Goal: Use online tool/utility: Utilize a website feature to perform a specific function

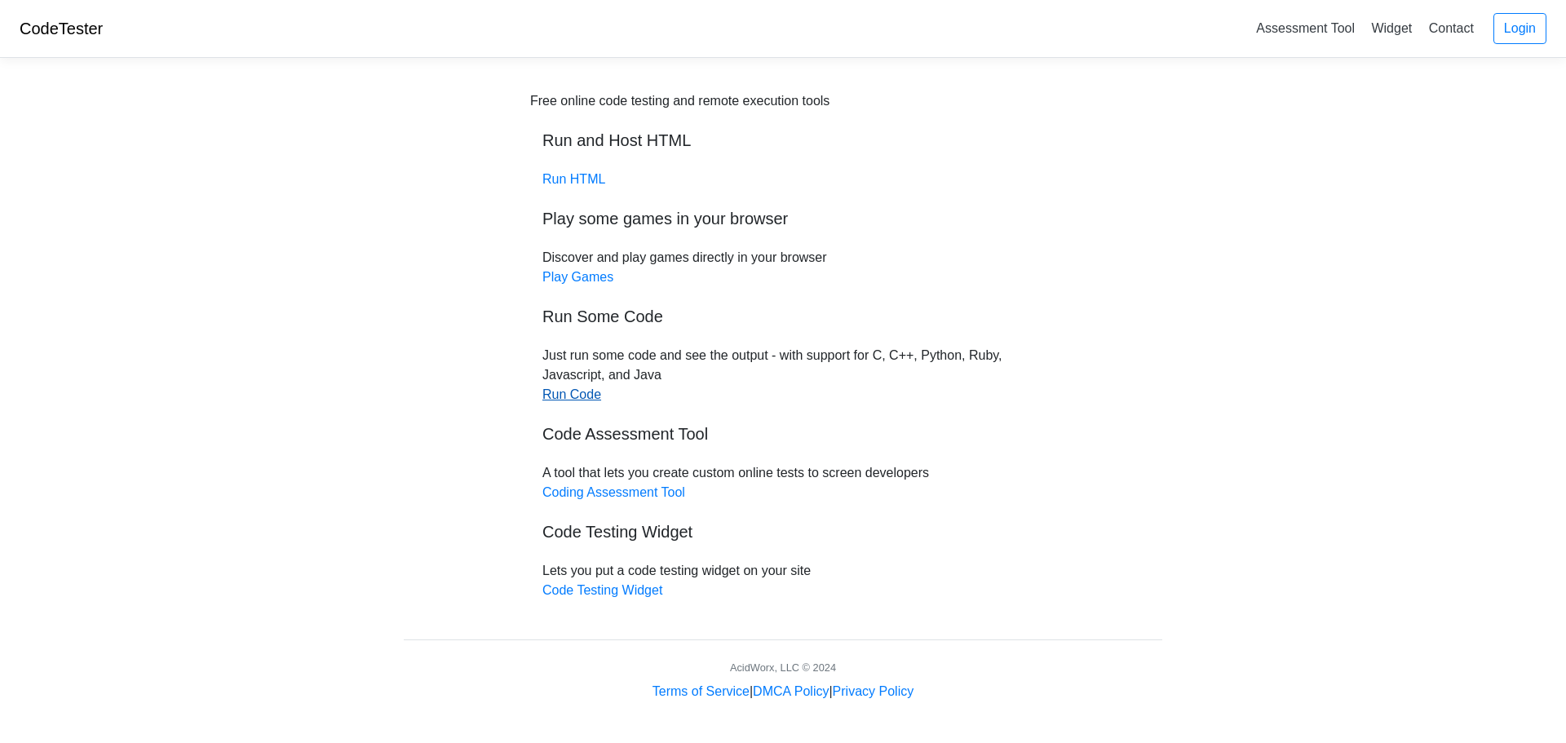
click at [593, 396] on link "Run Code" at bounding box center [572, 395] width 59 height 14
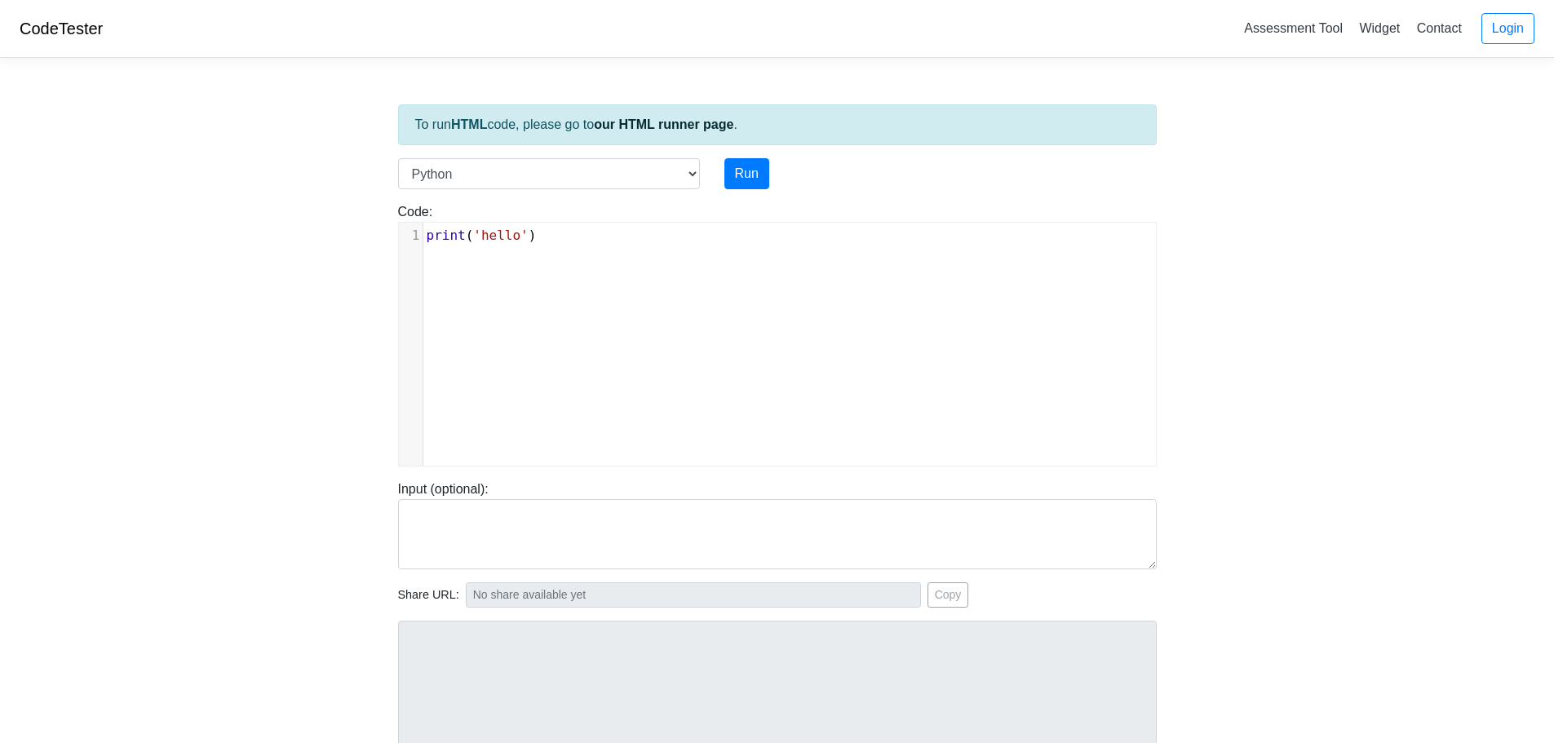
click at [465, 259] on div "xxxxxxxxxx 1 print ( 'hello' )" at bounding box center [790, 357] width 782 height 268
click at [540, 243] on pre "print ( 'hello' )" at bounding box center [789, 236] width 733 height 20
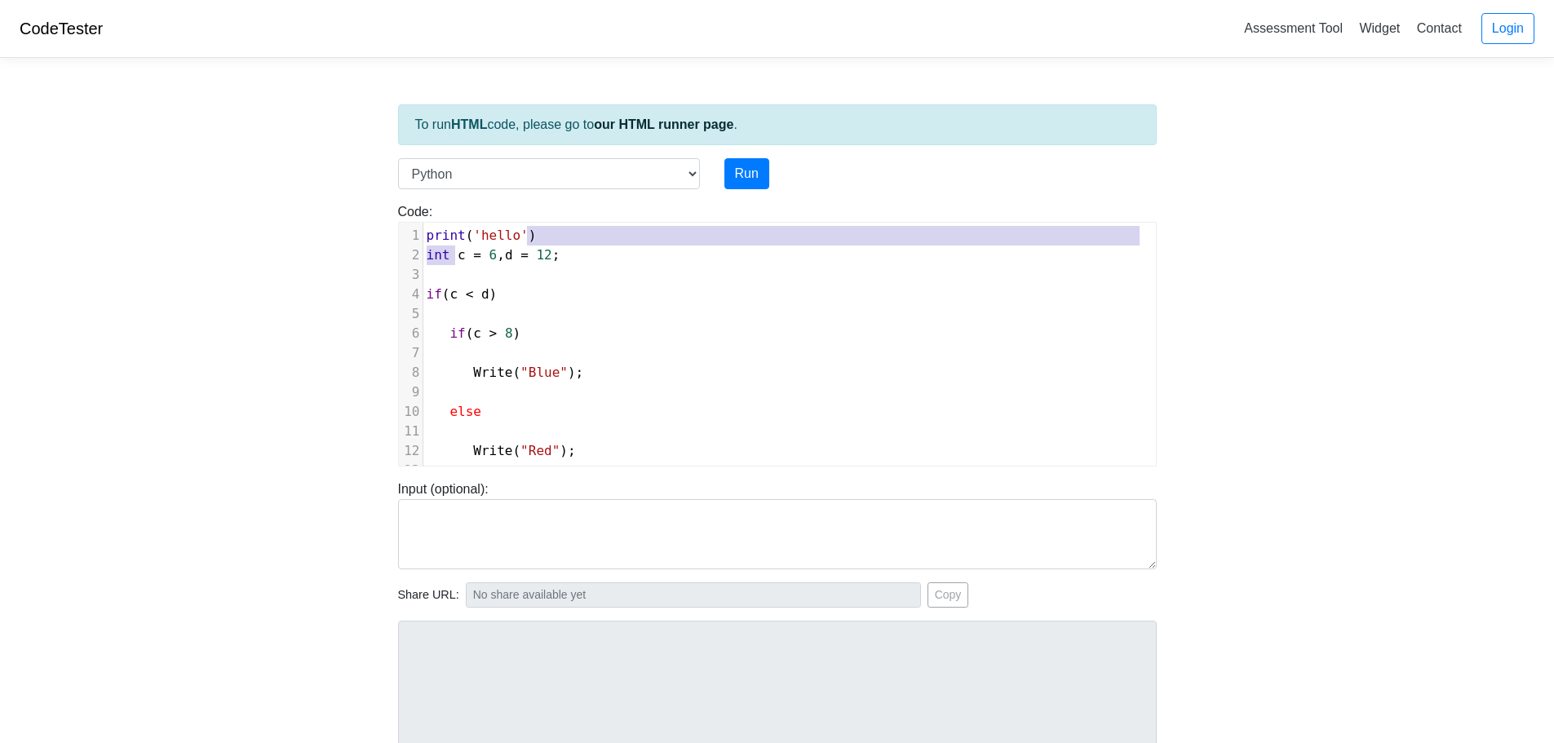
type textarea "i"
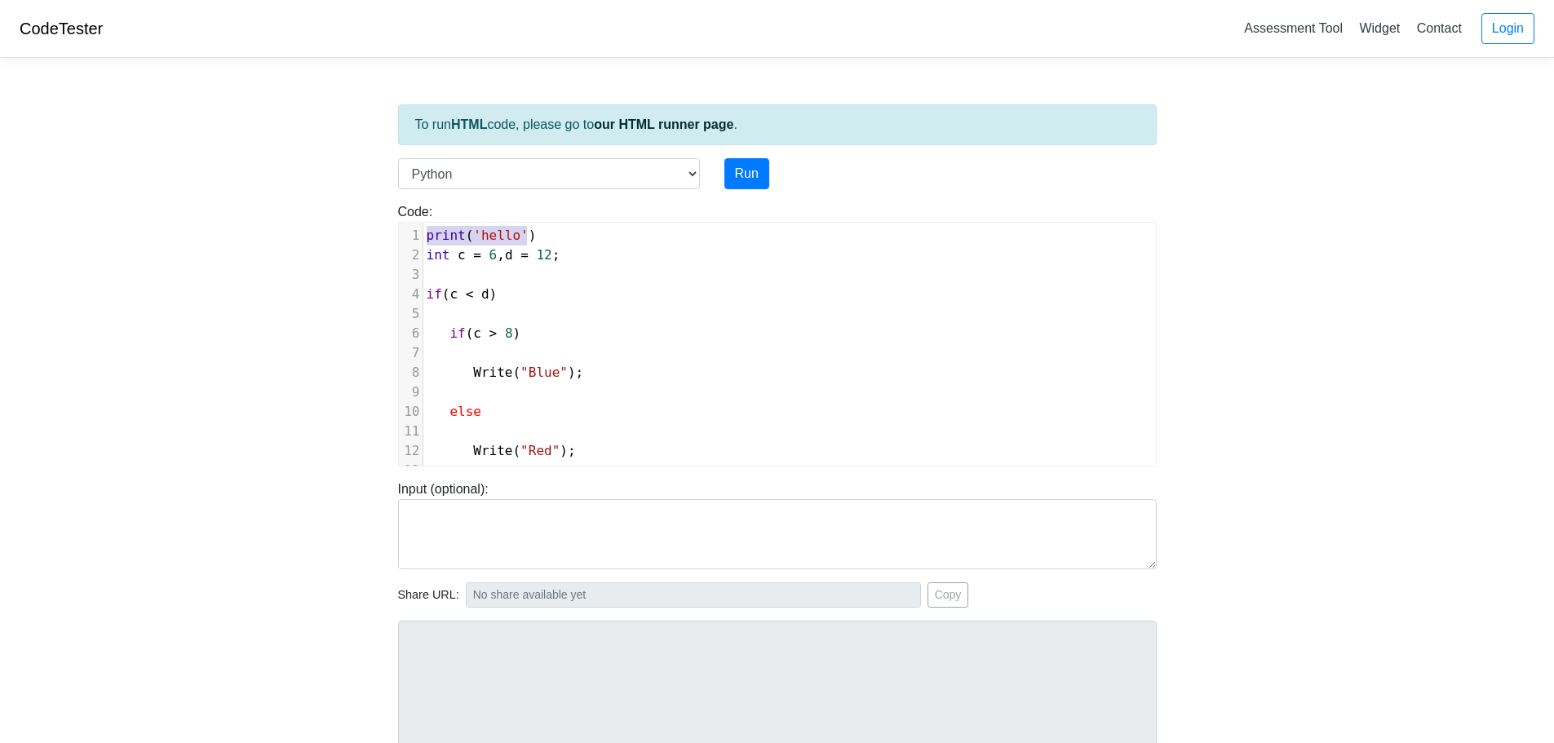
type textarea "print('hello')"
drag, startPoint x: 540, startPoint y: 243, endPoint x: 429, endPoint y: 229, distance: 111.8
click at [429, 229] on pre "print ( 'hello' )" at bounding box center [789, 236] width 733 height 20
click at [427, 254] on span "int" at bounding box center [439, 255] width 24 height 16
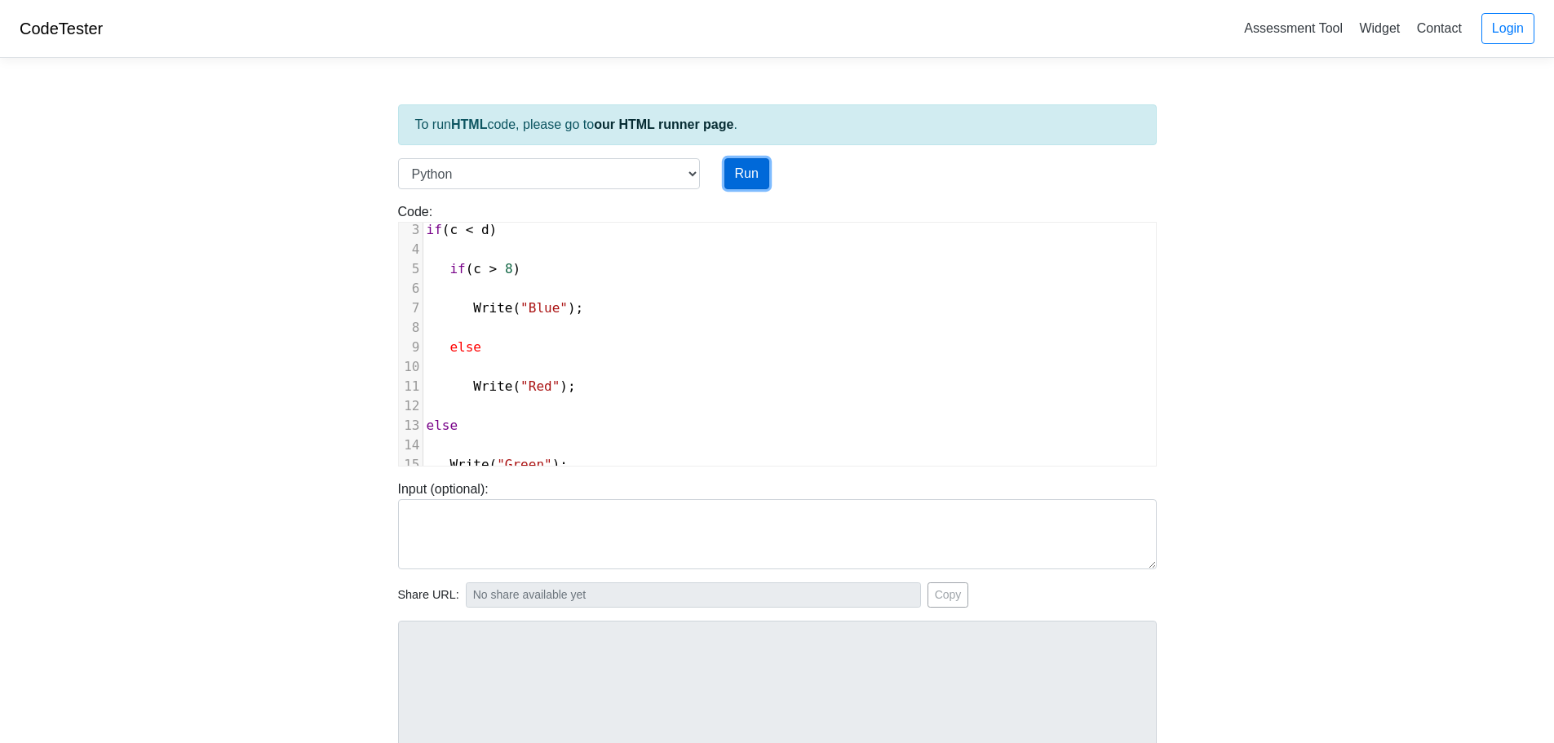
click at [738, 179] on button "Run" at bounding box center [746, 173] width 45 height 31
type input "https://codetester.io/runner?s=gVXBBnkyXQ"
type textarea "Submission status: Runtime Error (NZEC) Stderr: File "script.py", line 1 int c …"
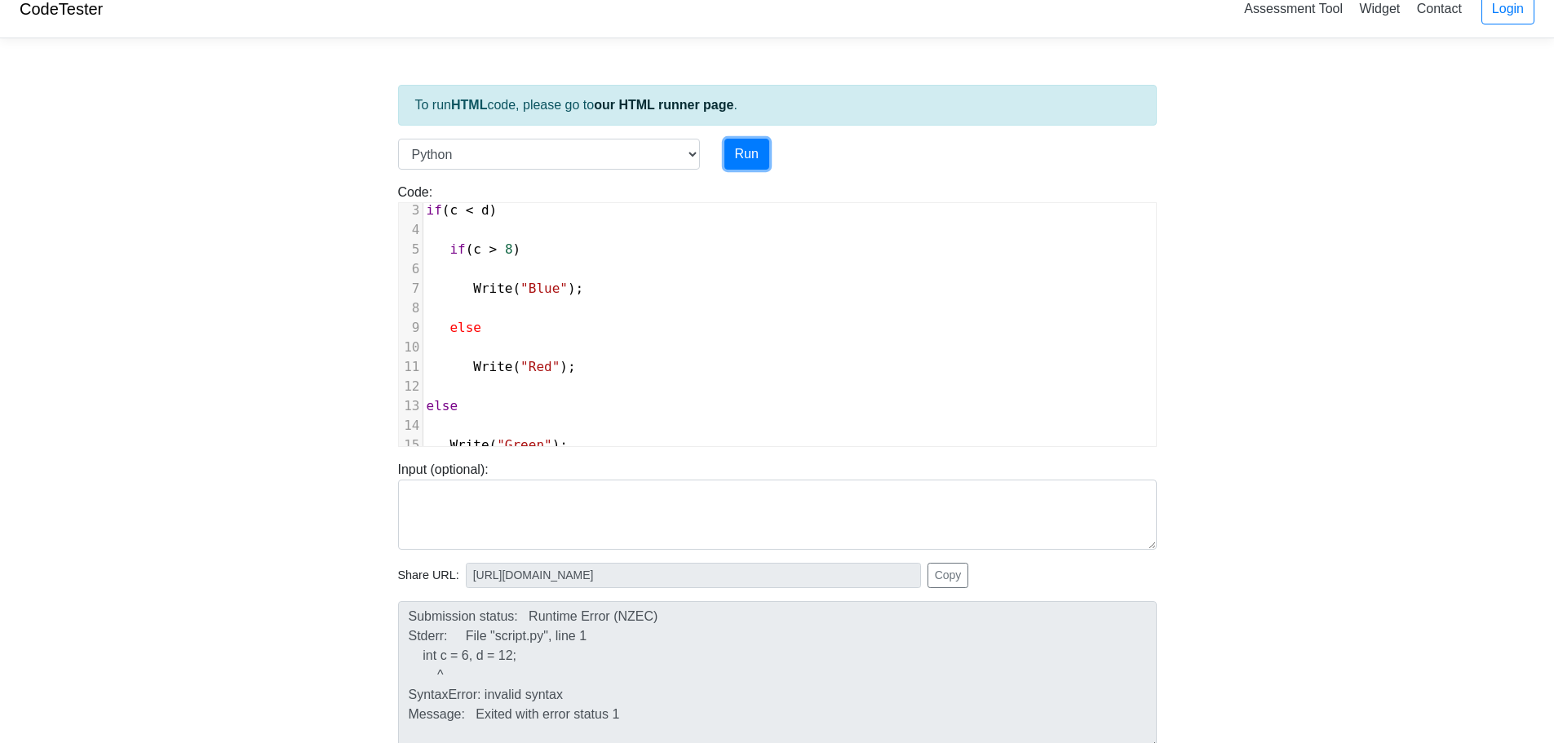
scroll to position [0, 0]
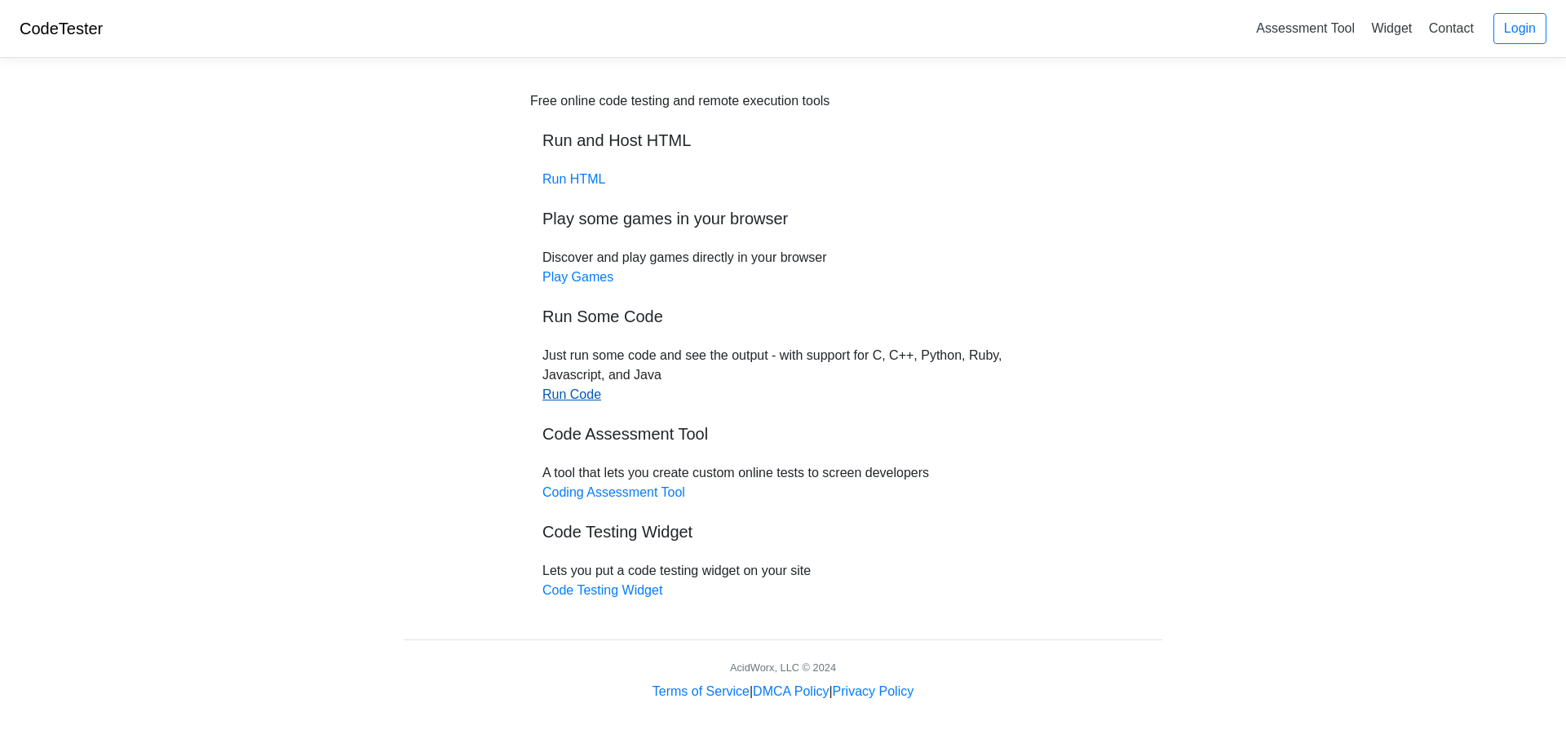
click at [574, 399] on link "Run Code" at bounding box center [572, 395] width 59 height 14
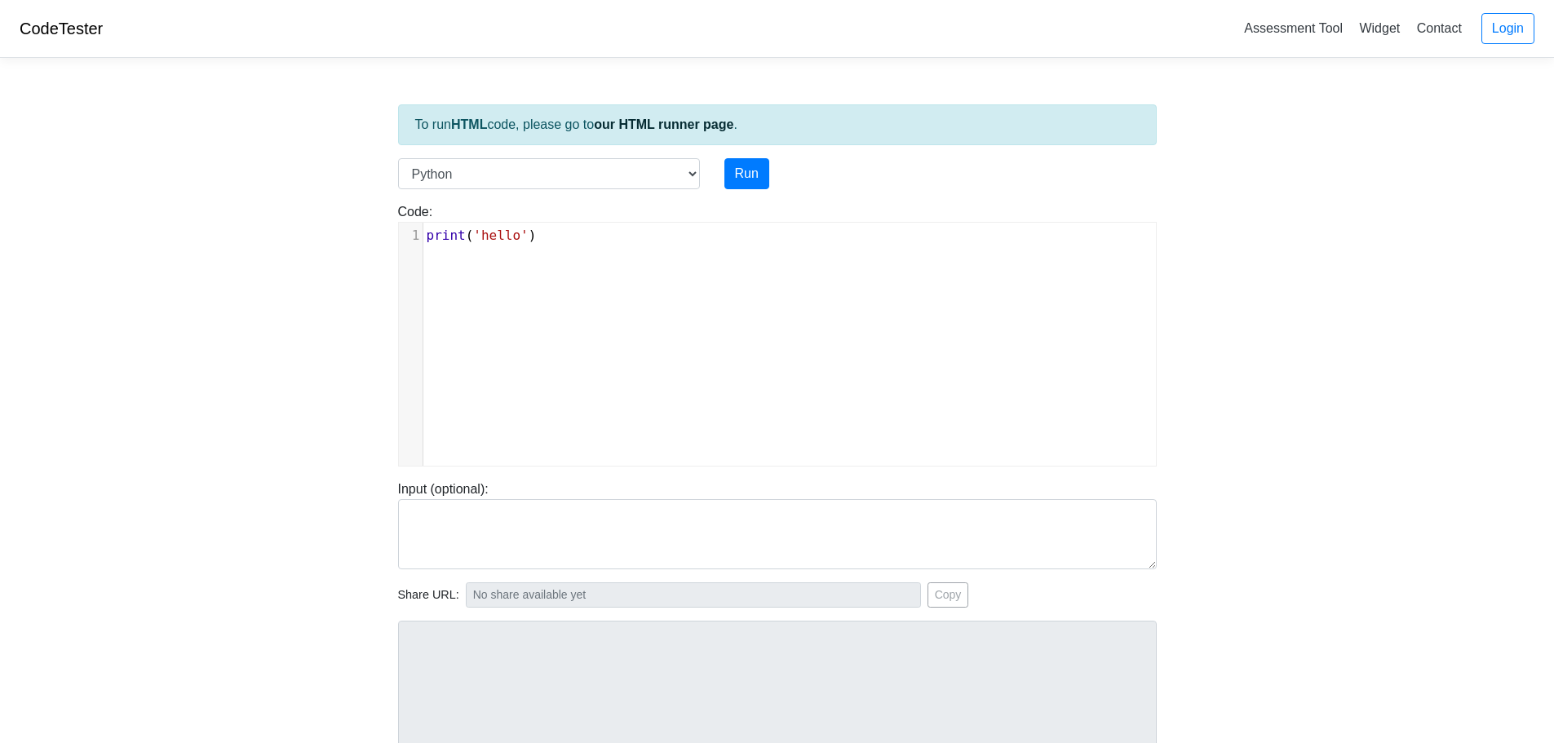
click at [534, 243] on pre "print ( 'hello' )" at bounding box center [795, 236] width 745 height 20
type textarea "print('hello')"
drag, startPoint x: 534, startPoint y: 243, endPoint x: 346, endPoint y: 243, distance: 187.6
click at [346, 243] on body "CodeTester Assessment Tool Widget Contact Login To run HTML code, please go to …" at bounding box center [777, 435] width 1554 height 871
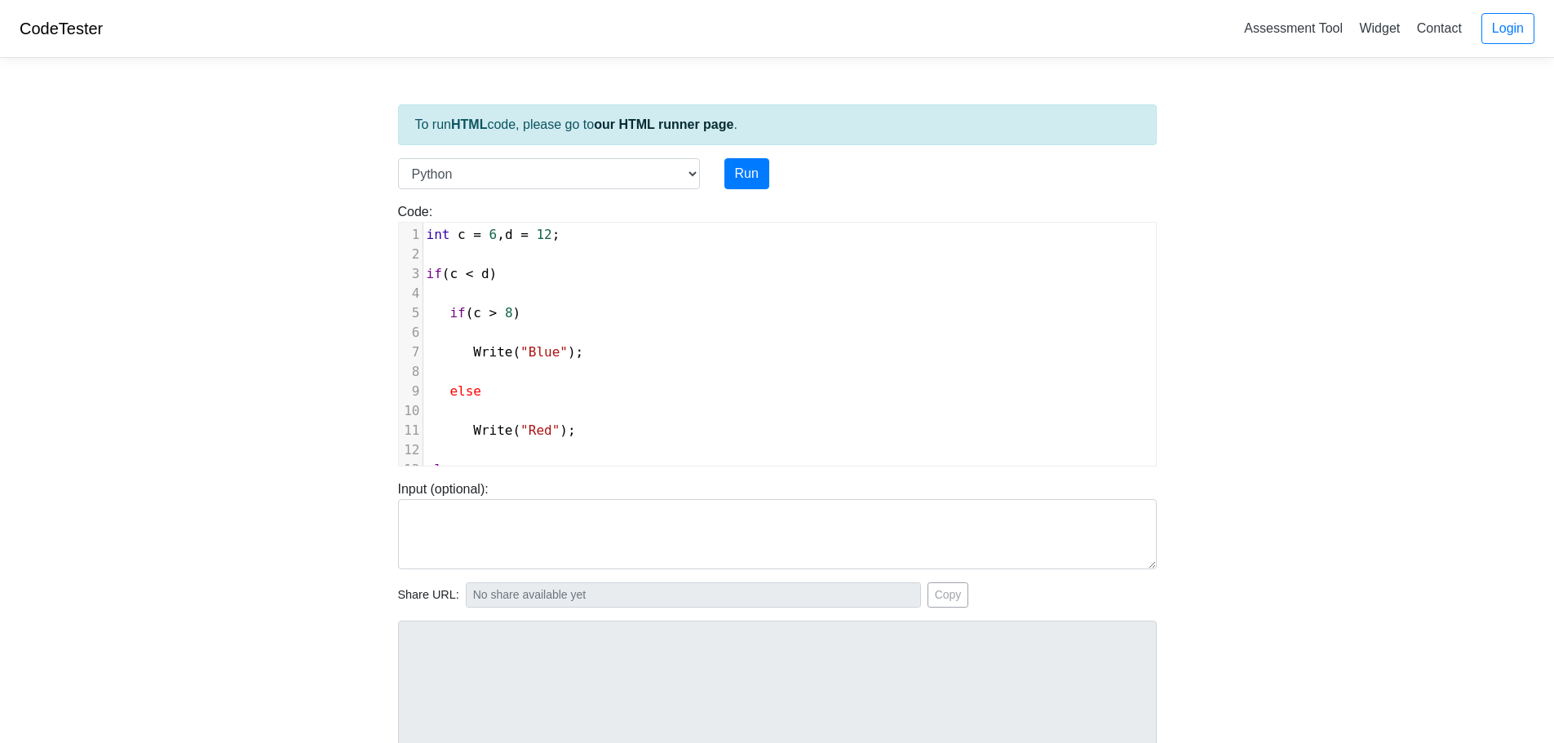
scroll to position [0, 0]
click at [482, 371] on pre "​" at bounding box center [789, 373] width 733 height 20
click at [470, 338] on pre "​" at bounding box center [789, 334] width 733 height 20
click at [465, 397] on pre "​" at bounding box center [795, 393] width 745 height 20
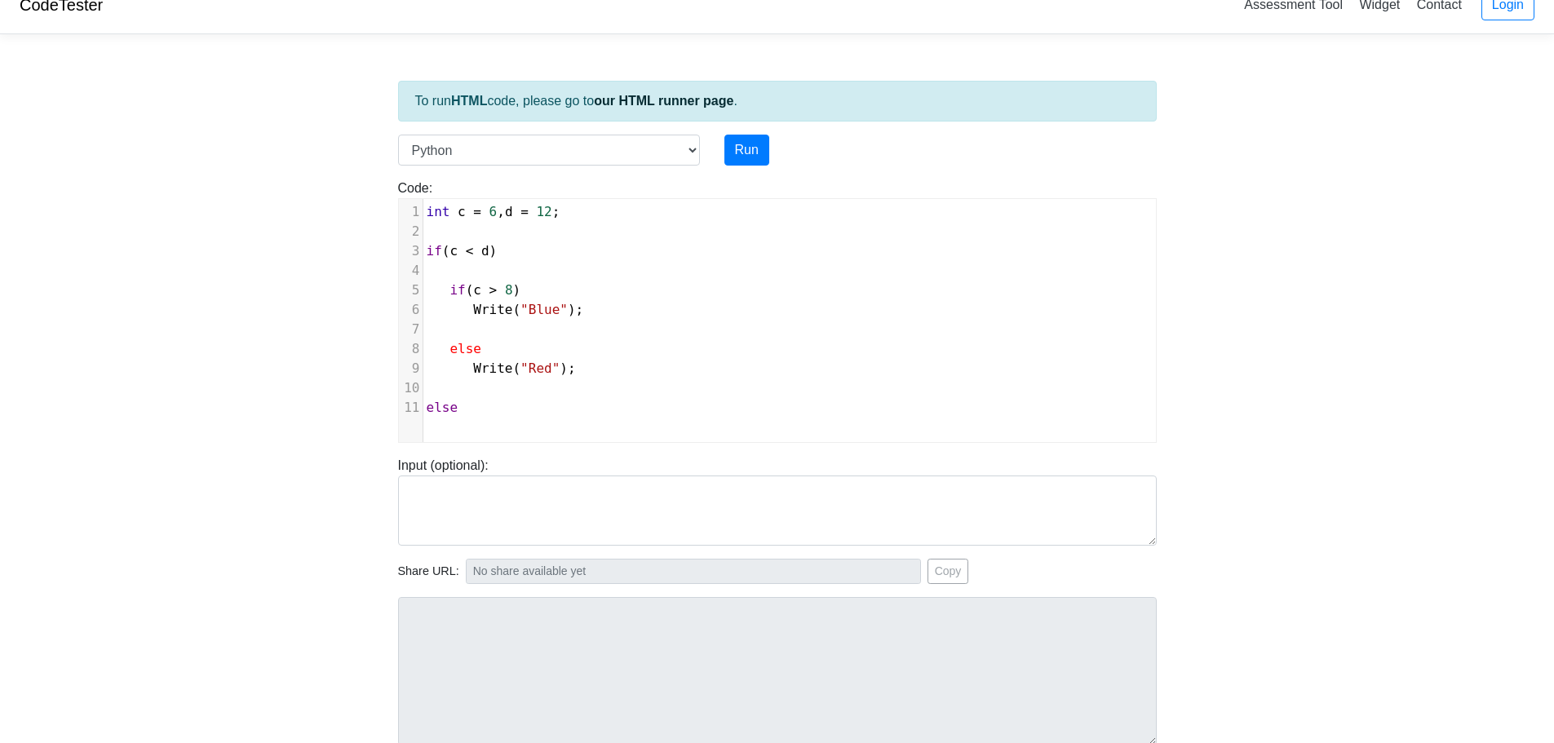
scroll to position [82, 0]
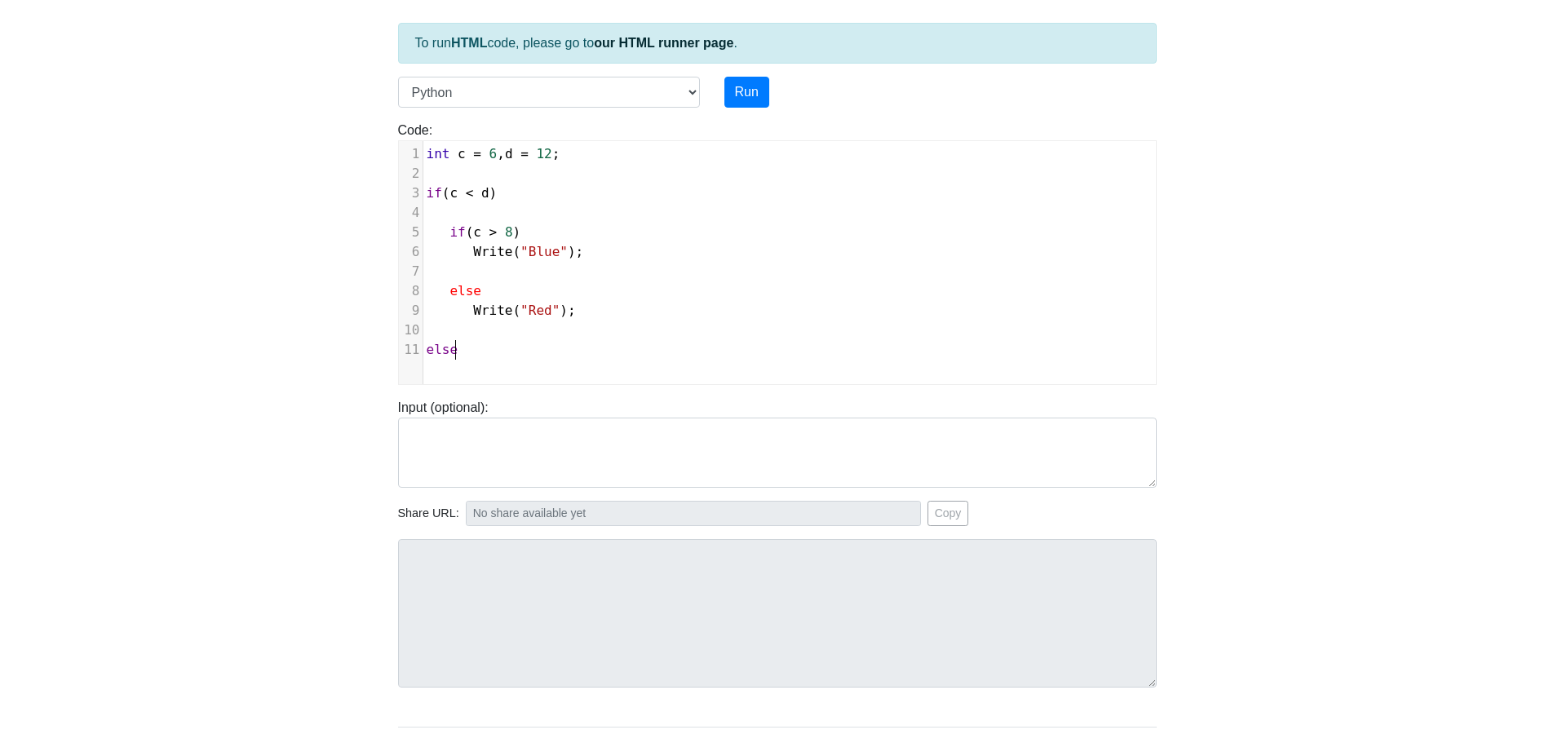
click at [447, 370] on div "​ x 13 1 int c = 6 , d = 12 ; 2 ​ 3 if ( c < d ) 4 ​ 5 if ( c > 8 ) 6 Write ( "…" at bounding box center [790, 275] width 782 height 268
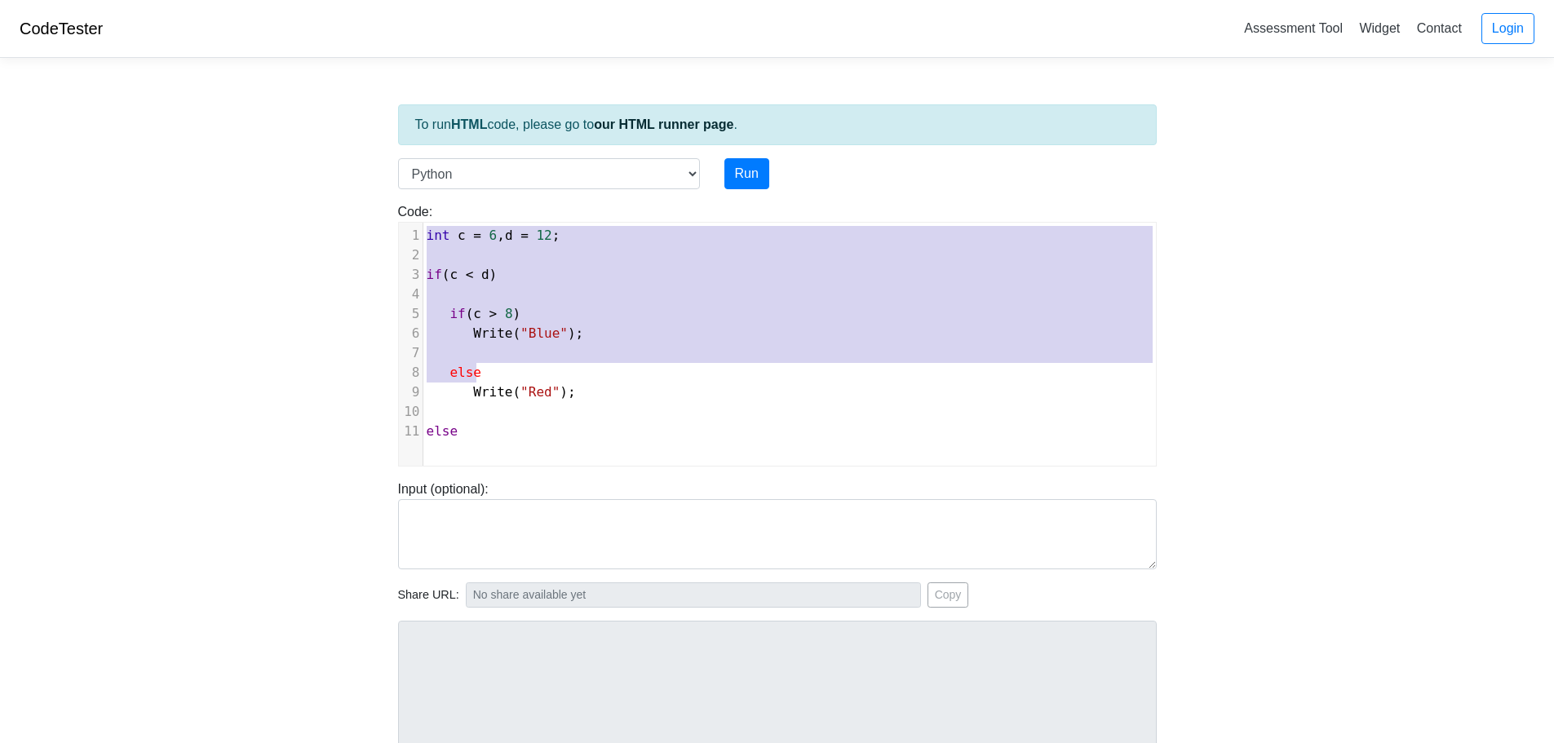
type textarea "int c = 6, d = 12; if(c < d) if(c > 8) Write("Blue"); else Write("Red"); else"
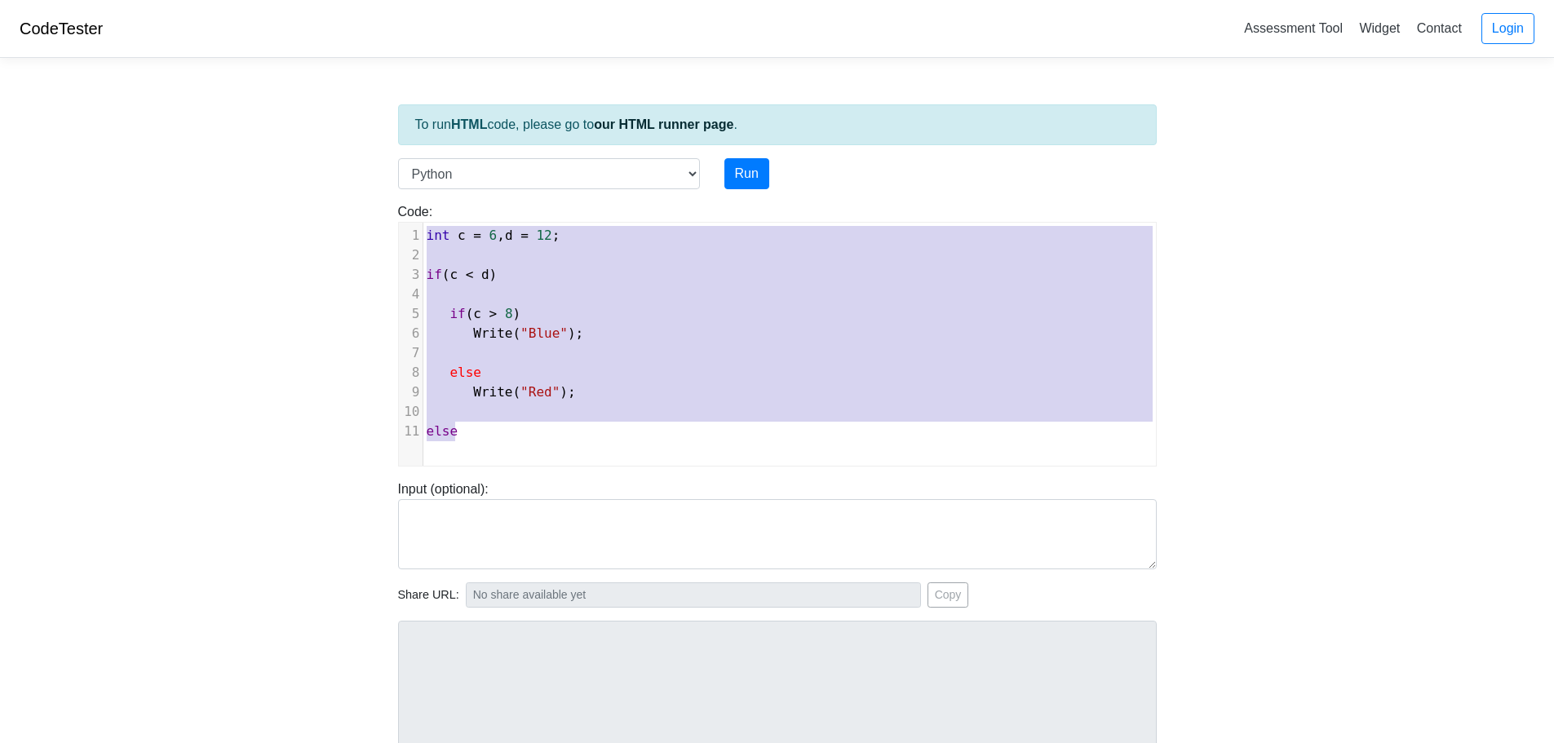
drag, startPoint x: 429, startPoint y: 238, endPoint x: 548, endPoint y: 462, distance: 253.3
click at [548, 462] on div "​ x 13 1 int c = 6 , d = 12 ; 2 ​ 3 if ( c < d ) 4 ​ 5 if ( c > 8 ) 6 Write ( "…" at bounding box center [790, 357] width 782 height 268
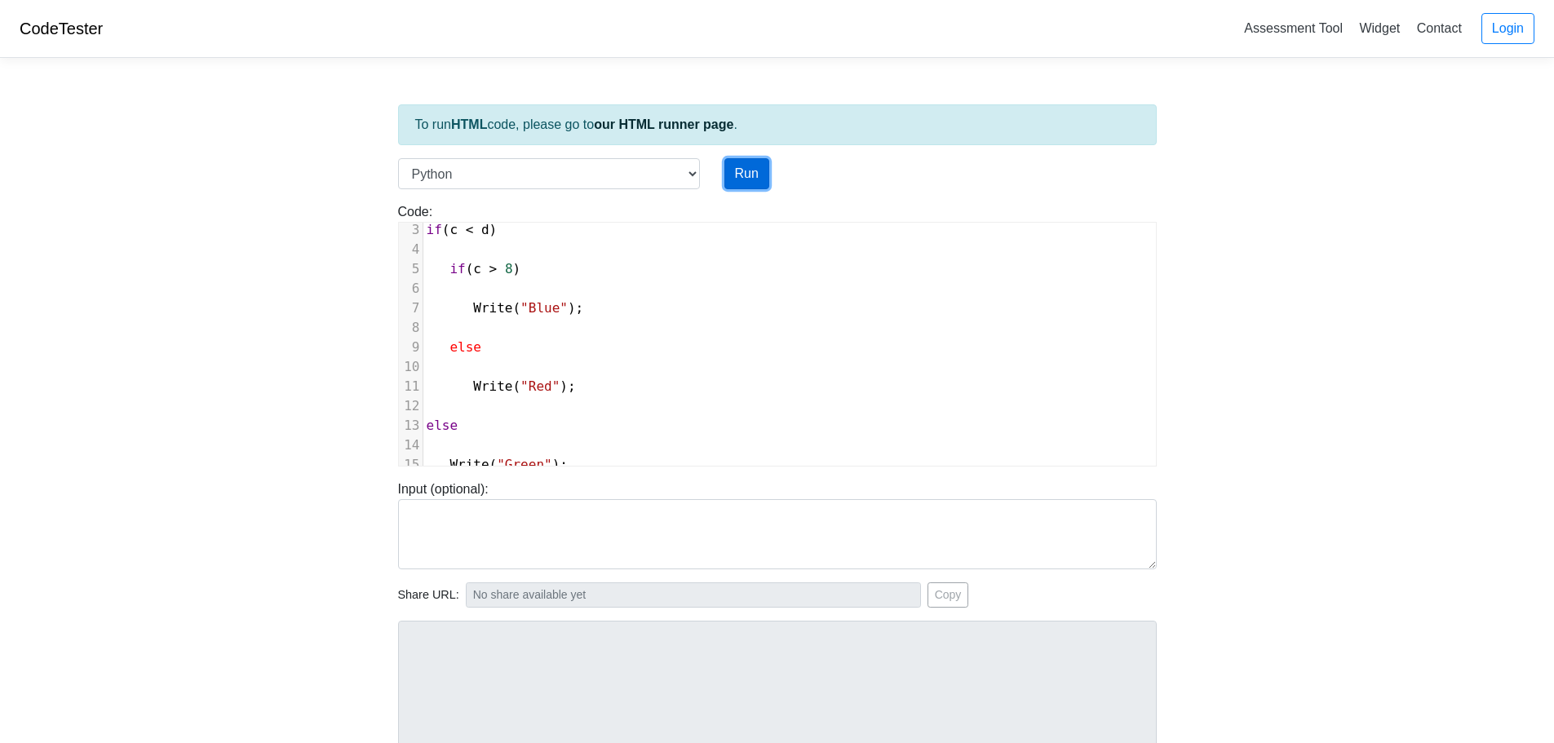
click at [732, 167] on button "Run" at bounding box center [746, 173] width 45 height 31
type input "https://codetester.io/runner?s=AxzbEbpqXJ"
type textarea "Submission status: Runtime Error (NZEC) Stderr: File "script.py", line 1 int c …"
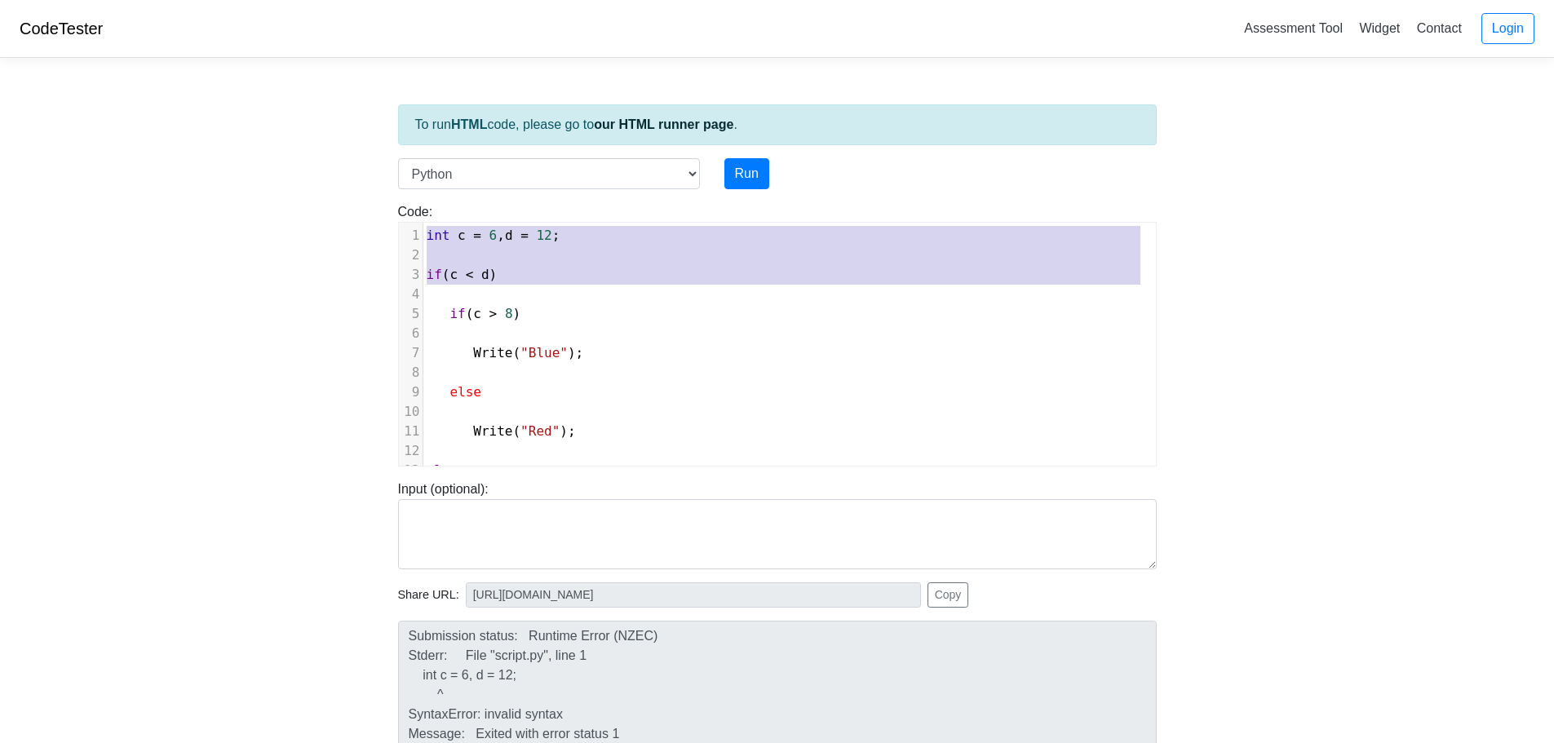
type textarea "int c = 6, d = 12; if(c < d) if(c > 8) Write("Blue"); else Write("Red"); else W…"
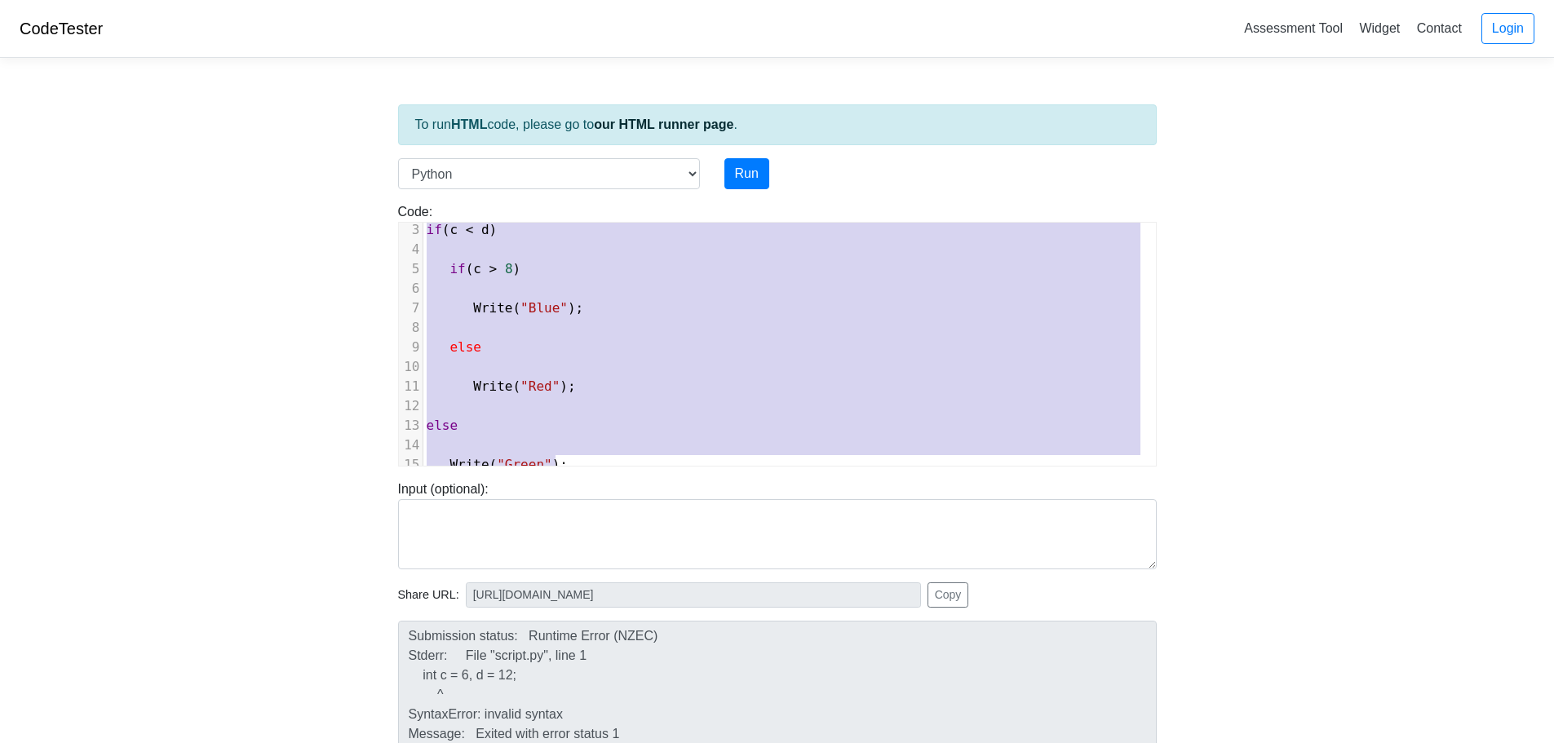
drag, startPoint x: 426, startPoint y: 238, endPoint x: 631, endPoint y: 511, distance: 341.4
click at [631, 514] on div "To run HTML code, please go to our HTML runner page . Language C C++ Go Java Ja…" at bounding box center [777, 471] width 783 height 800
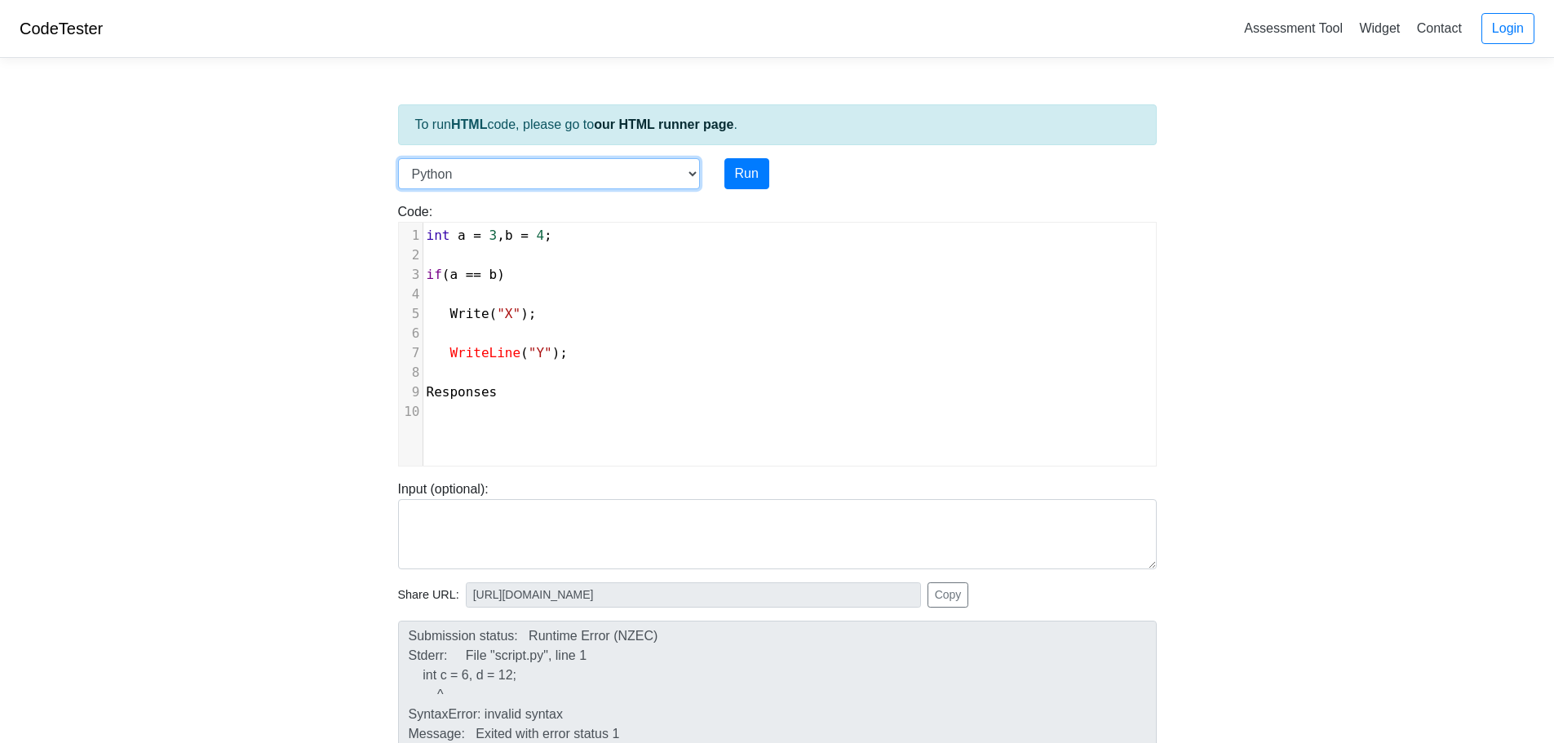
click at [689, 176] on select "C C++ Go Java Javascript Python Ruby" at bounding box center [549, 173] width 302 height 31
select select "cpp"
click at [398, 158] on select "C C++ Go Java Javascript Python Ruby" at bounding box center [549, 173] width 302 height 31
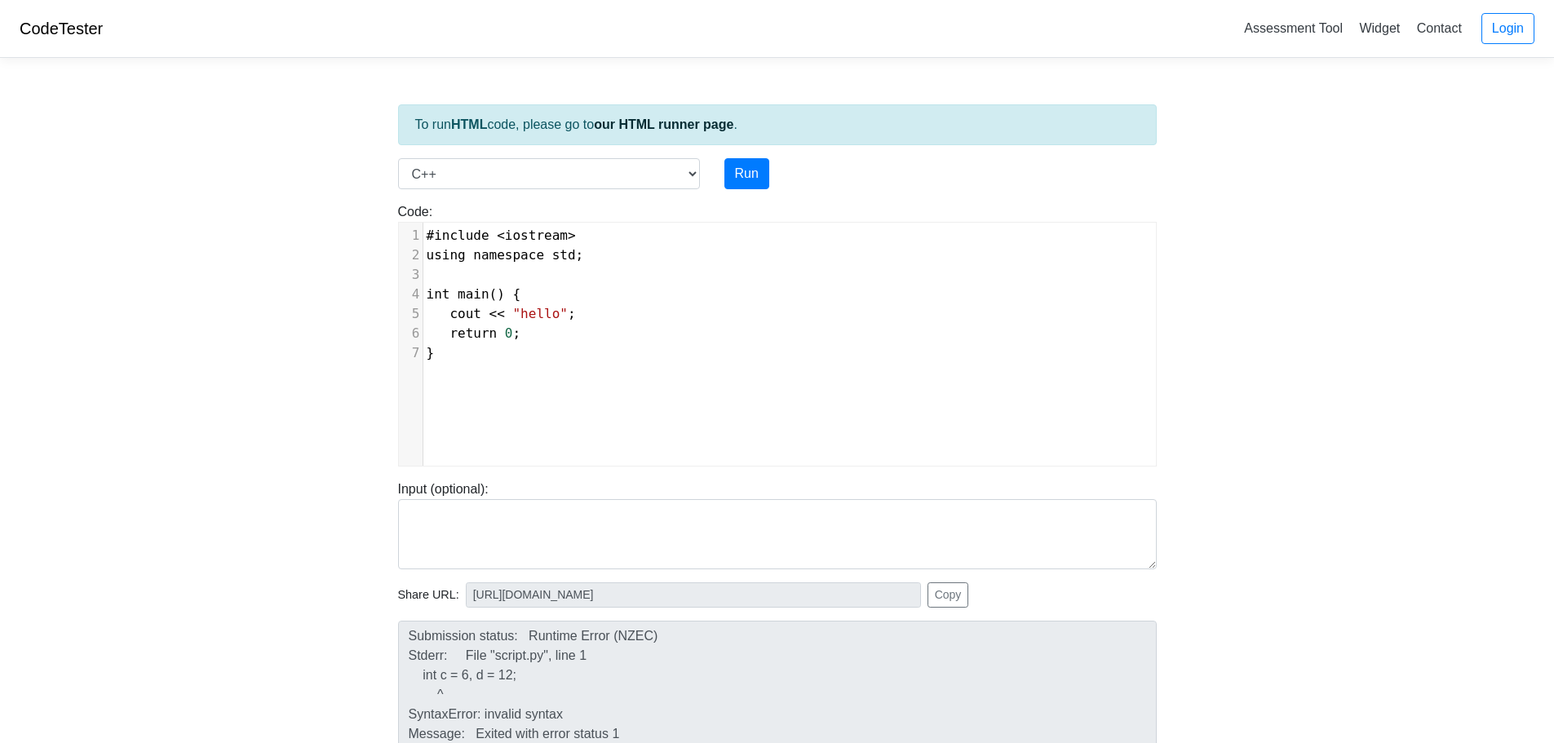
scroll to position [7, 0]
type textarea "int main() { cout << "hello"; return 0; }"
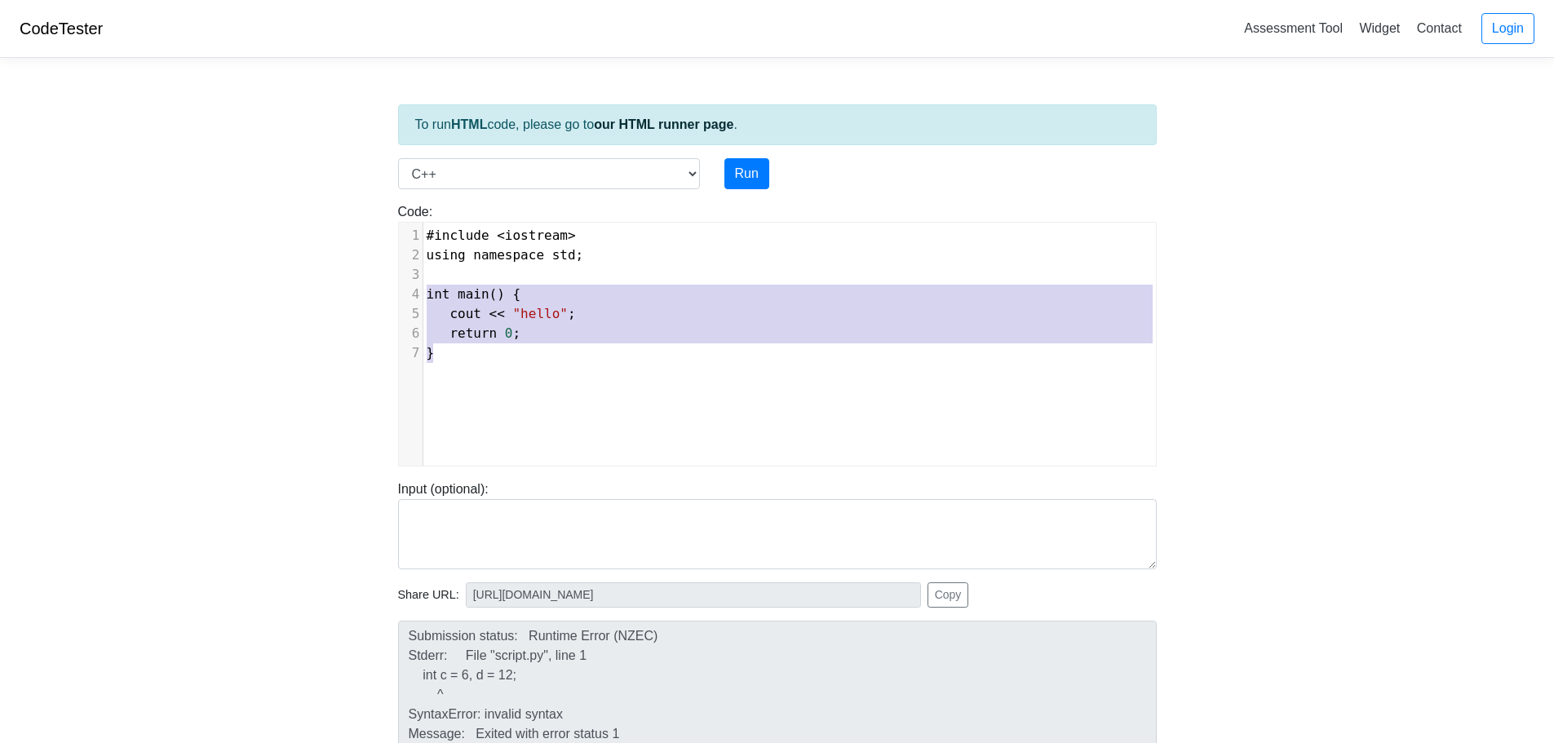
drag, startPoint x: 427, startPoint y: 295, endPoint x: 489, endPoint y: 393, distance: 116.6
click at [489, 393] on div "x 1 #include < iostream > 2 using namespace std ; 3 ​ 4 int main () { 5 cout <<…" at bounding box center [790, 357] width 782 height 268
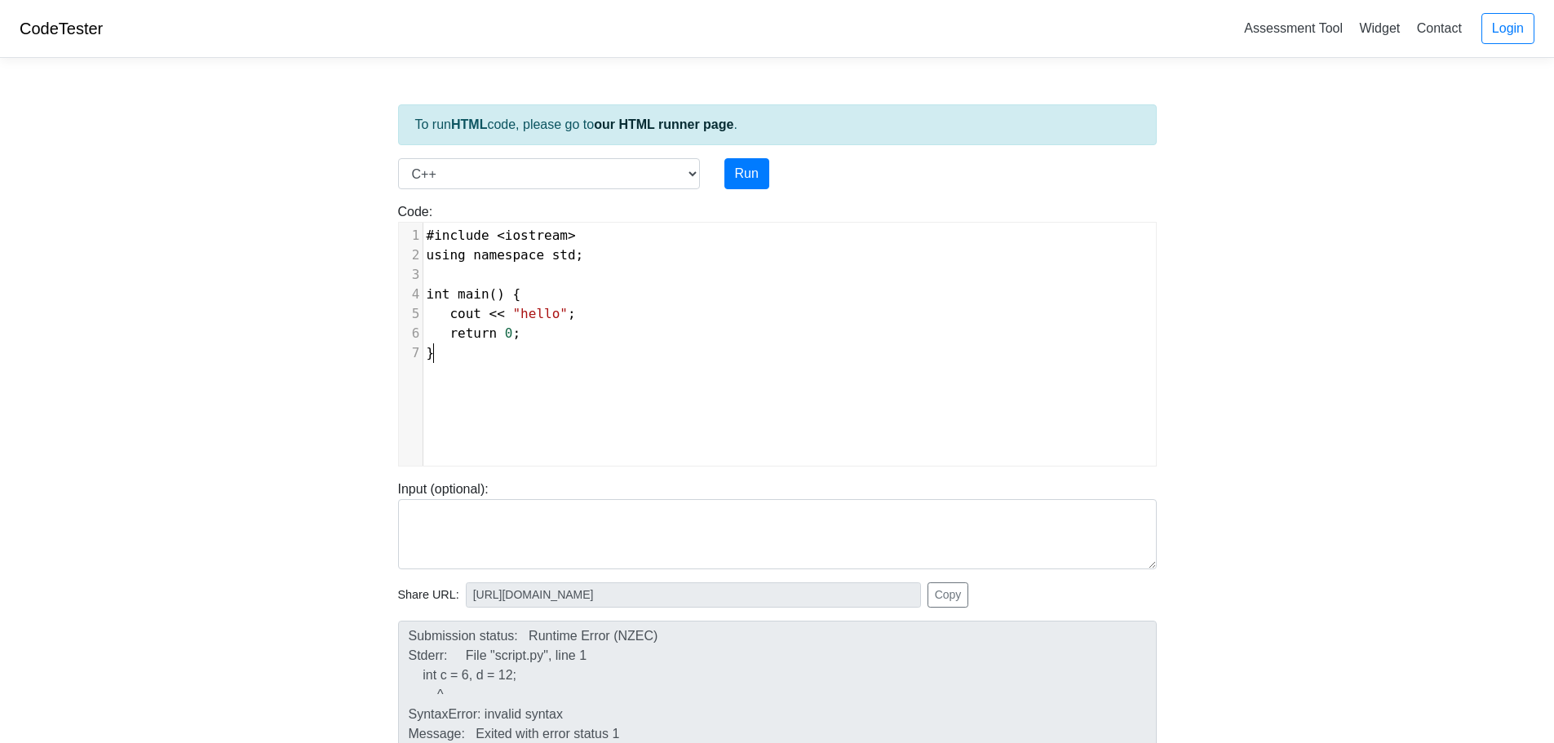
click at [488, 393] on div "x 1 #include < iostream > 2 using namespace std ; 3 ​ 4 int main () { 5 cout <<…" at bounding box center [790, 357] width 782 height 268
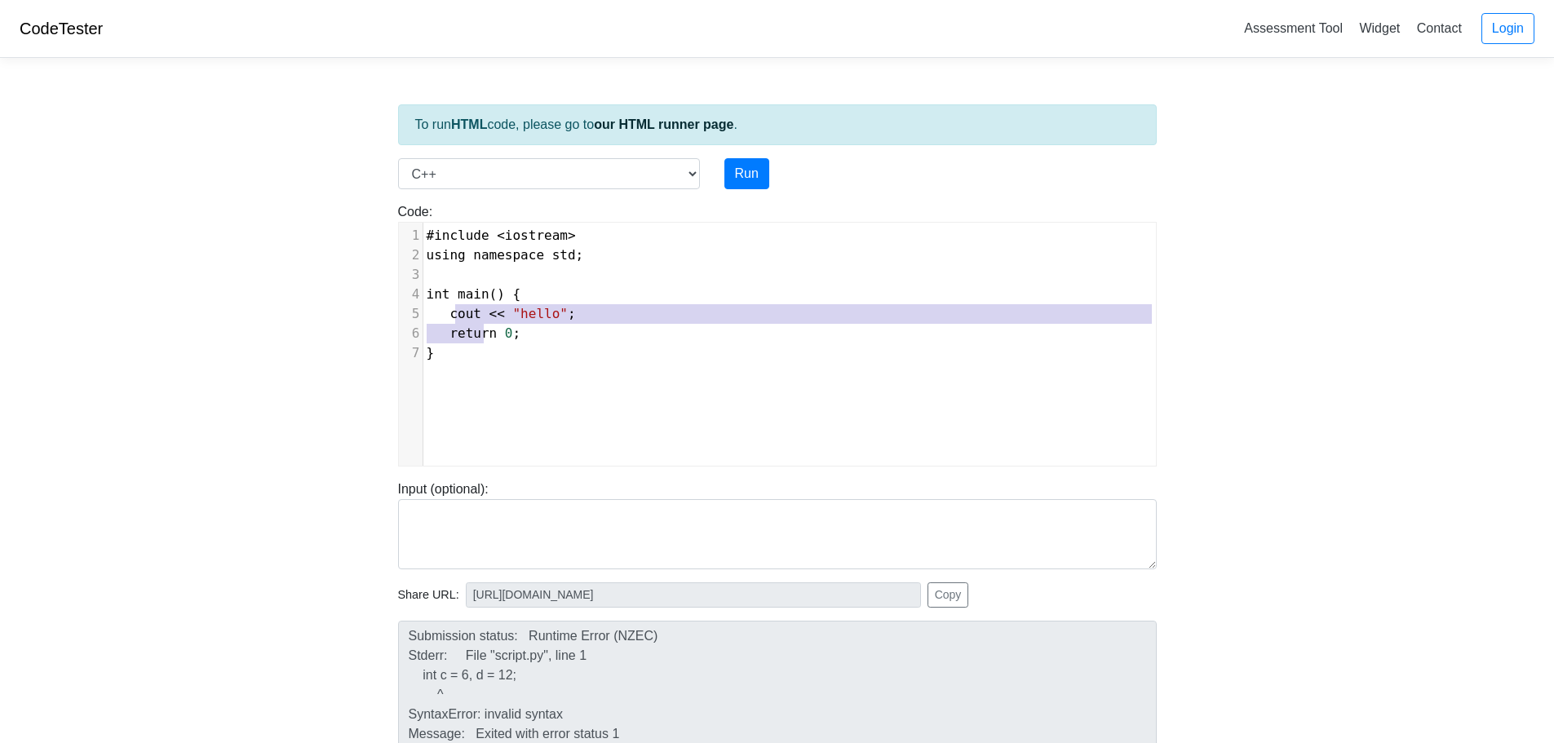
type textarea "out << "hello"; return 0;"
drag, startPoint x: 460, startPoint y: 316, endPoint x: 516, endPoint y: 343, distance: 61.7
click at [516, 343] on div "1 #include < iostream > 2 using namespace std ; 3 ​ 4 int main () { 5 cout << "…" at bounding box center [795, 294] width 745 height 137
click at [454, 319] on span "cout" at bounding box center [466, 314] width 32 height 16
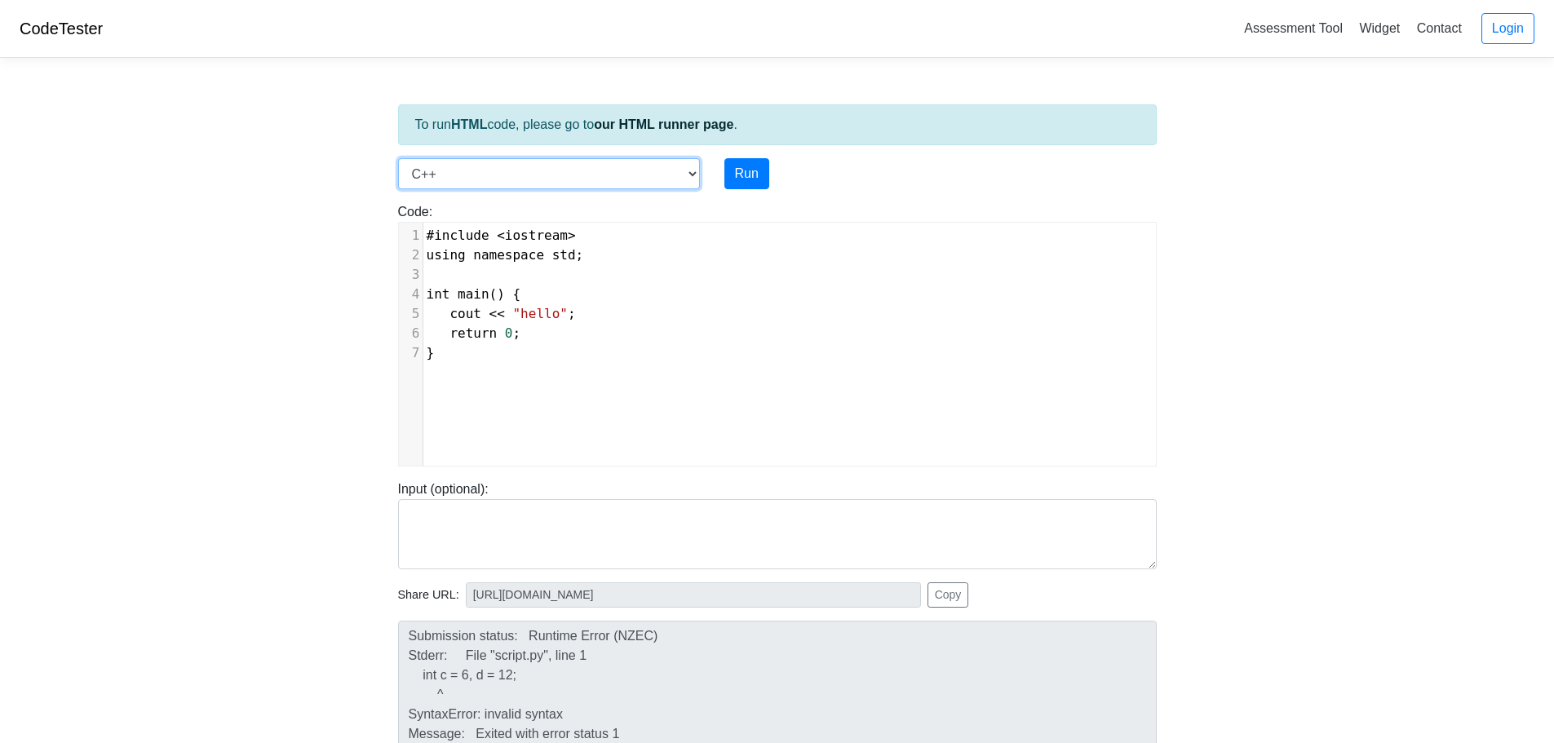
click at [681, 175] on select "C C++ Go Java Javascript Python Ruby" at bounding box center [549, 173] width 302 height 31
click at [681, 174] on select "C C++ Go Java Javascript Python Ruby" at bounding box center [549, 173] width 302 height 31
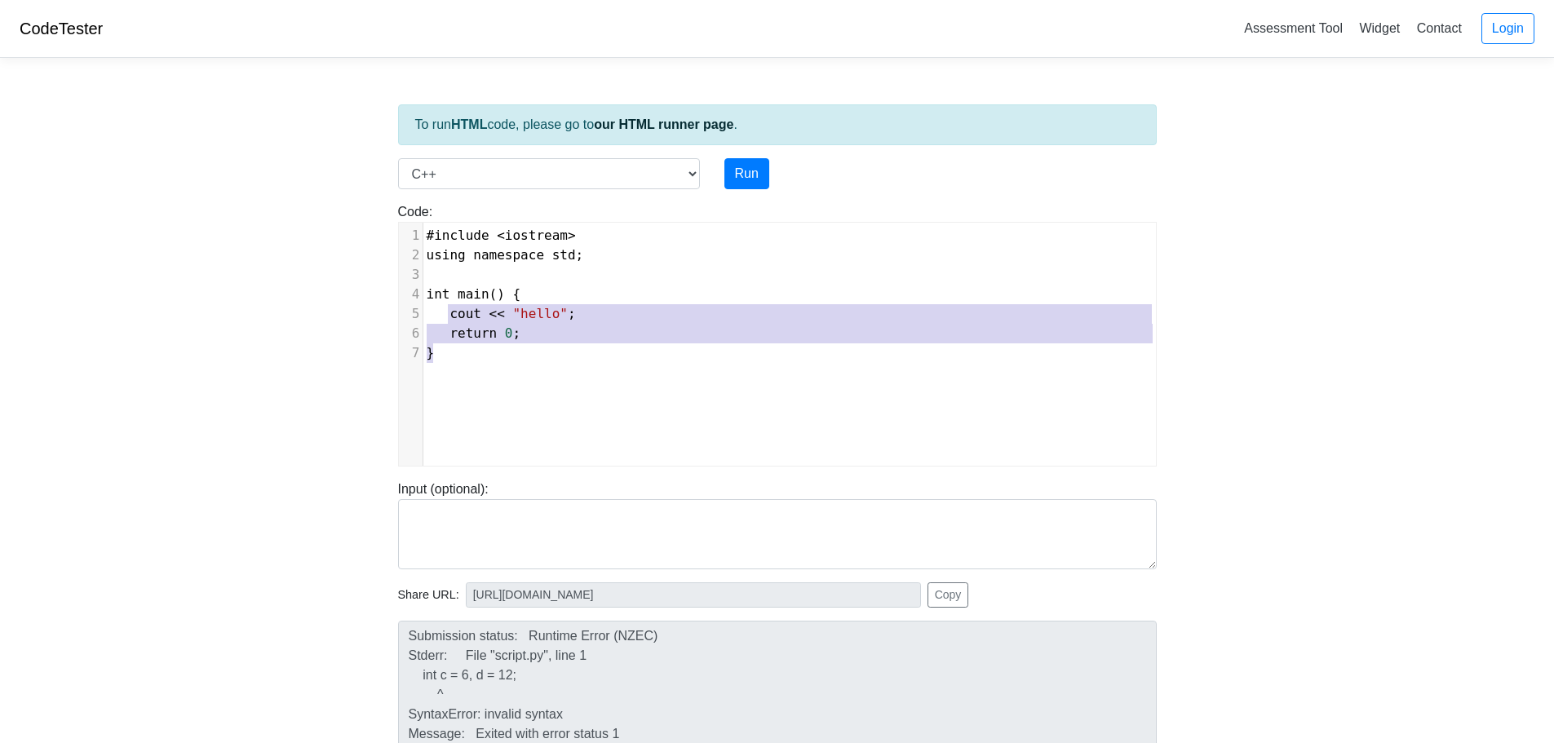
type textarea "cout << "hello"; return 0;"
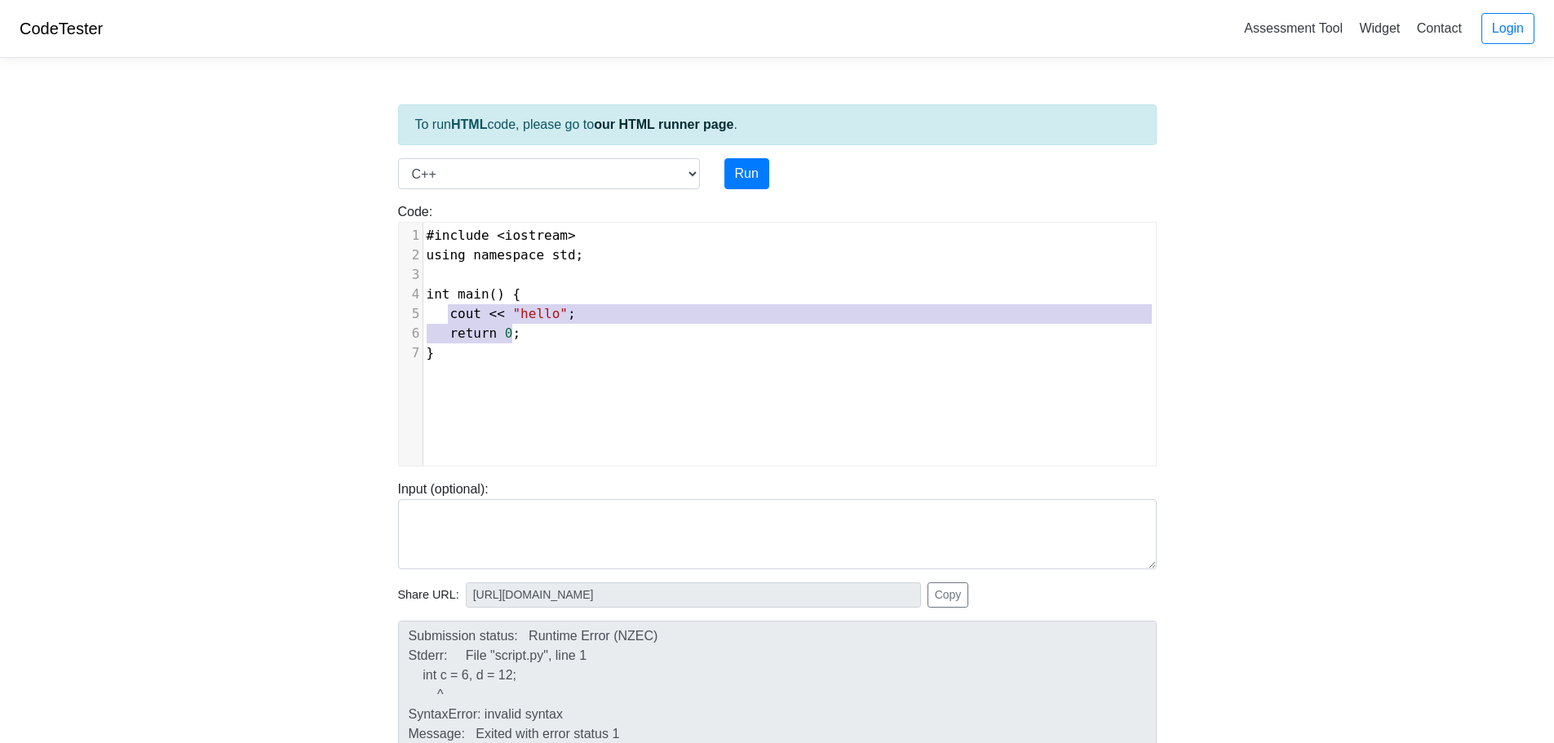
drag, startPoint x: 450, startPoint y: 311, endPoint x: 526, endPoint y: 335, distance: 80.3
click at [526, 335] on div "1 #include < iostream > 2 using namespace std ; 3 ​ 4 int main () { 5 cout << "…" at bounding box center [795, 294] width 745 height 137
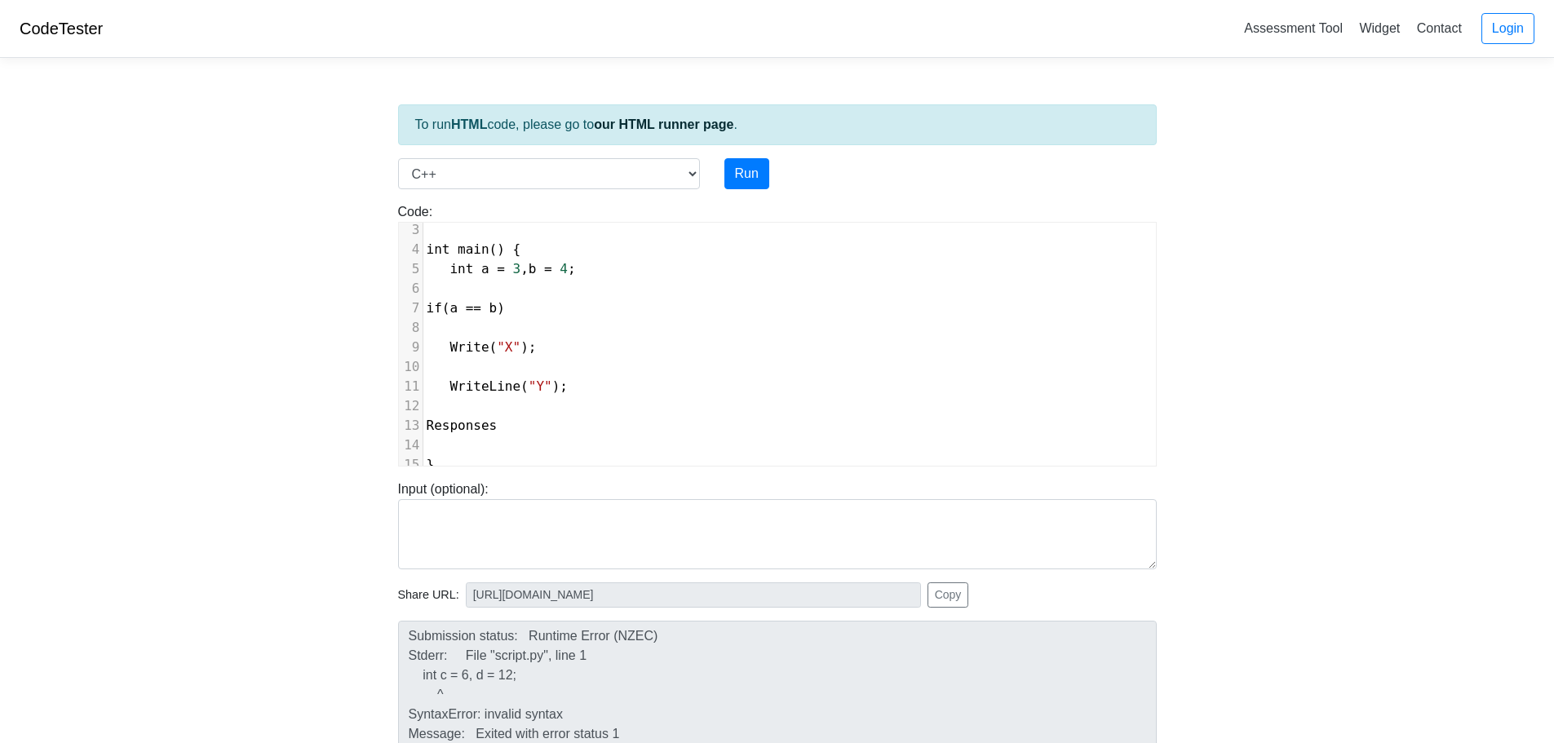
scroll to position [57, 0]
type textarea "Responses"
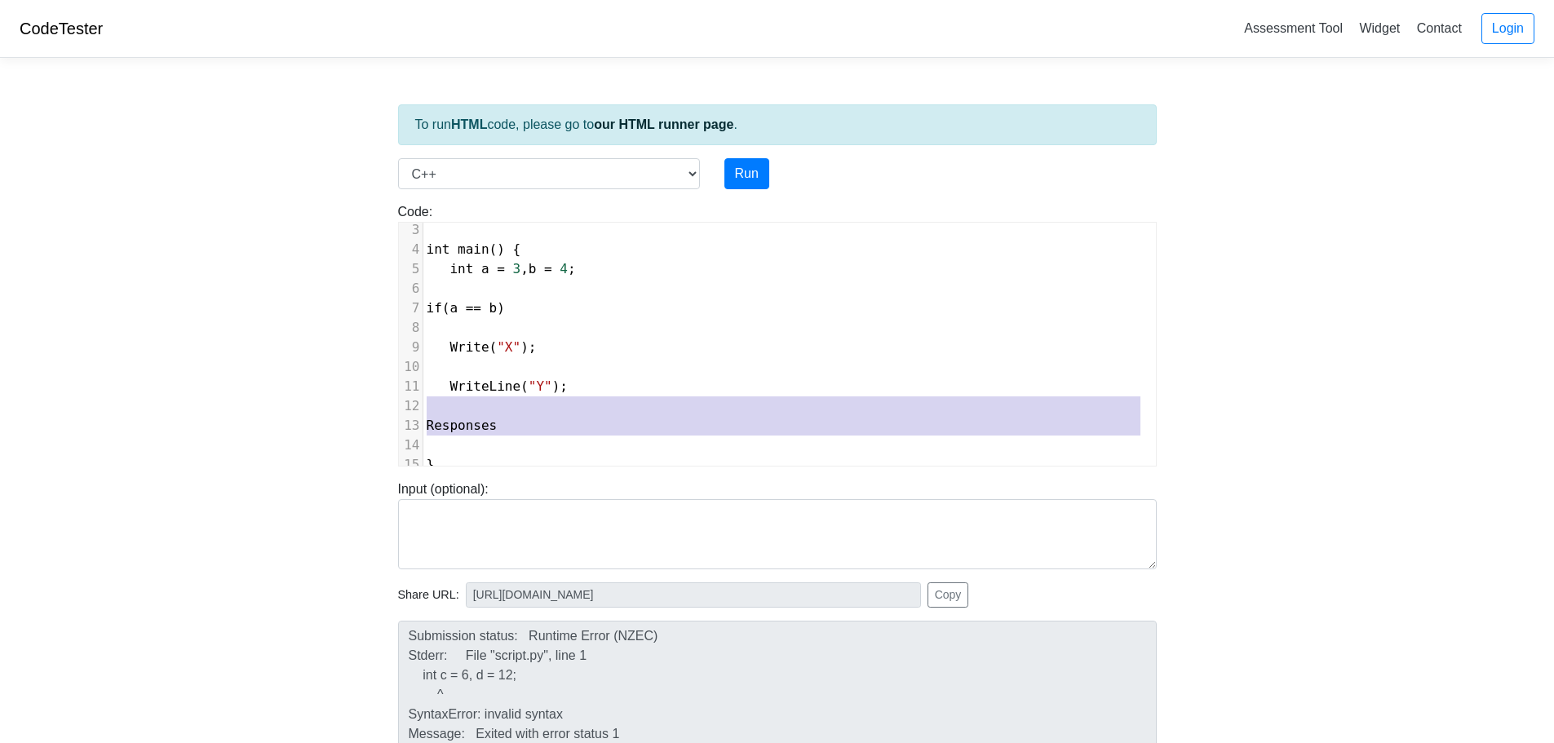
drag, startPoint x: 430, startPoint y: 432, endPoint x: 403, endPoint y: 396, distance: 44.9
click at [423, 396] on div "1 #include < iostream > 2 using namespace std ; 3 ​ 4 int main () { 5 int a = 3…" at bounding box center [789, 328] width 733 height 294
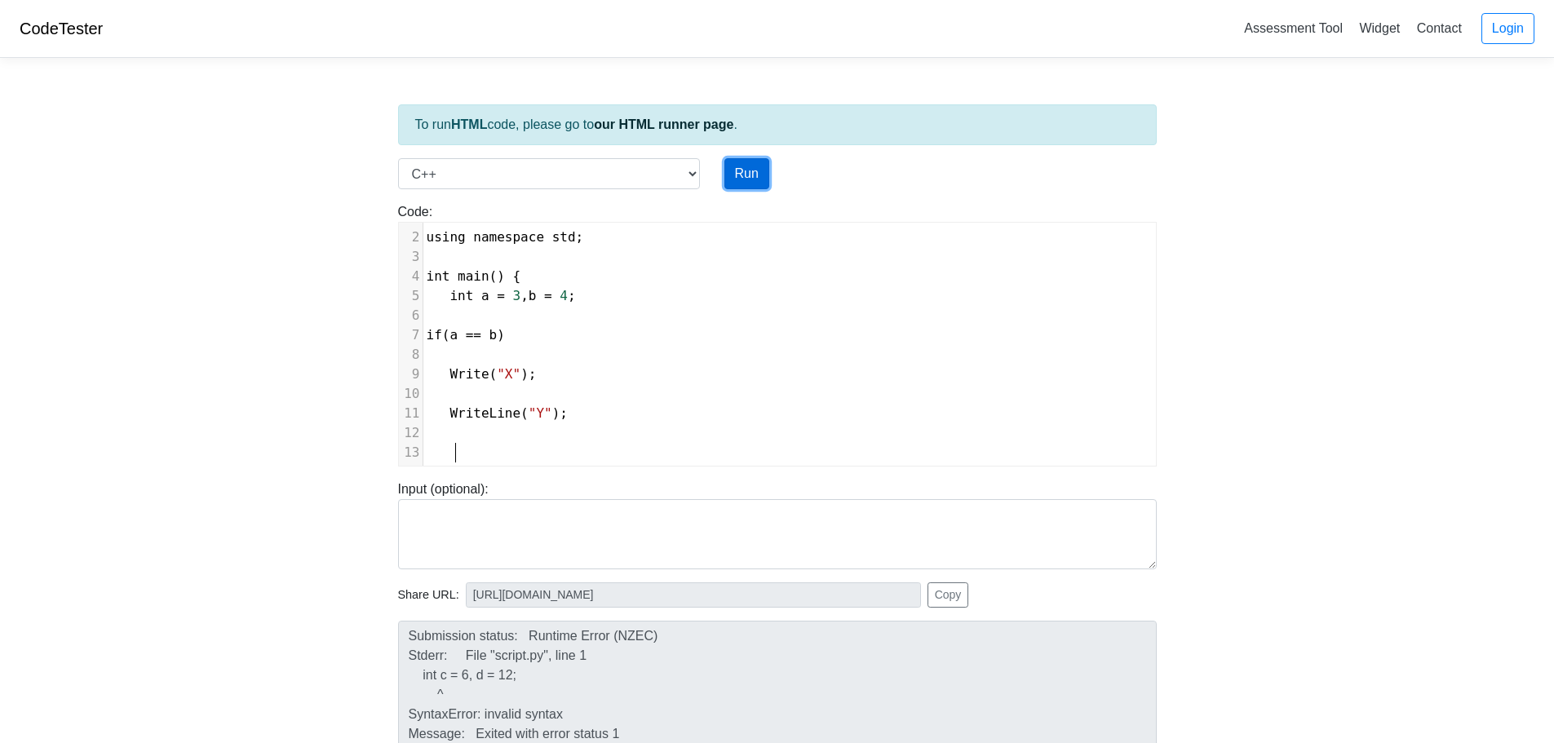
click at [740, 175] on button "Run" at bounding box center [746, 173] width 45 height 31
type input "https://codetester.io/runner?s=4QXOOZdgX0"
type textarea "Submission status: Compilation Error Compile Output: main.cpp: In function ‘int…"
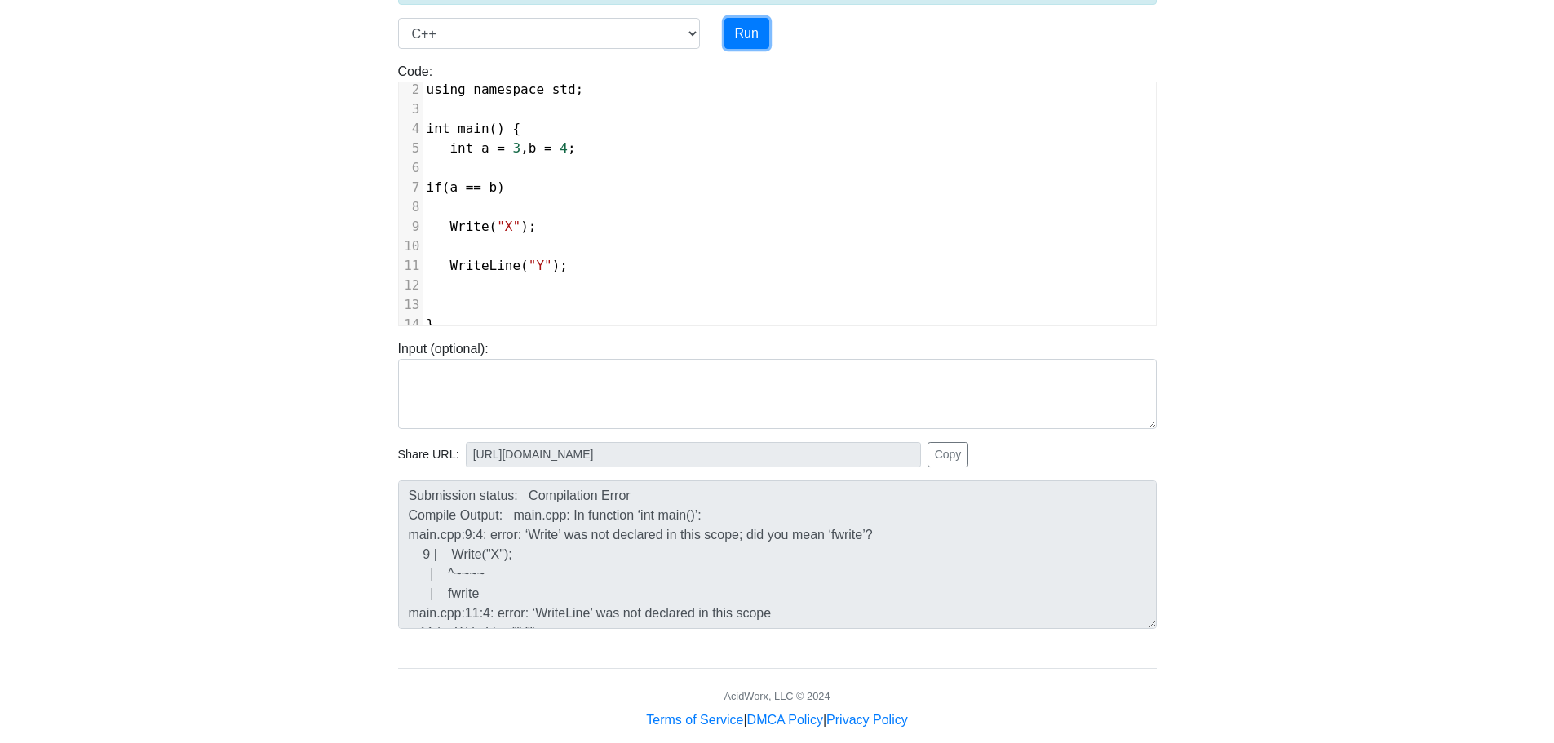
scroll to position [166, 0]
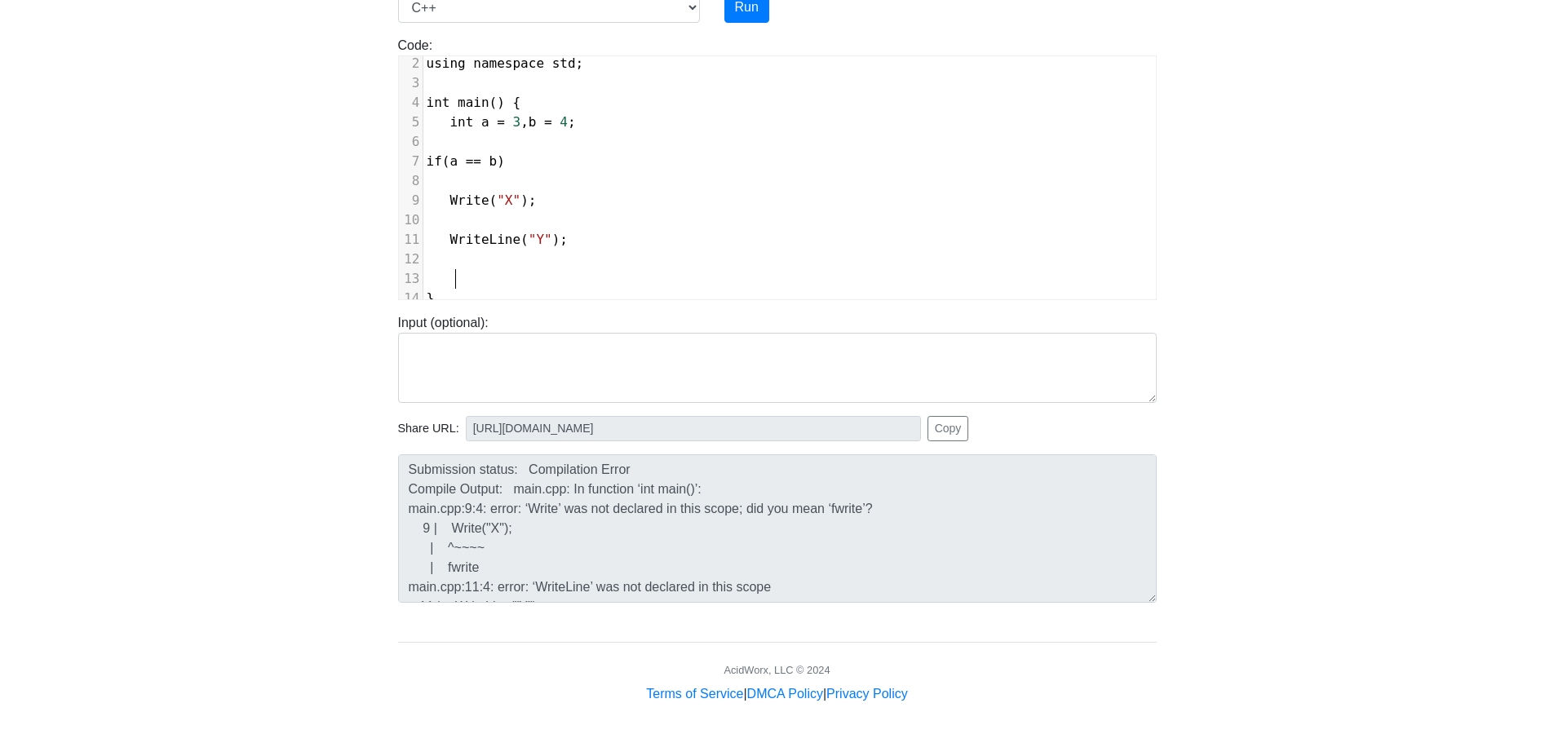
click at [455, 269] on pre at bounding box center [789, 279] width 733 height 20
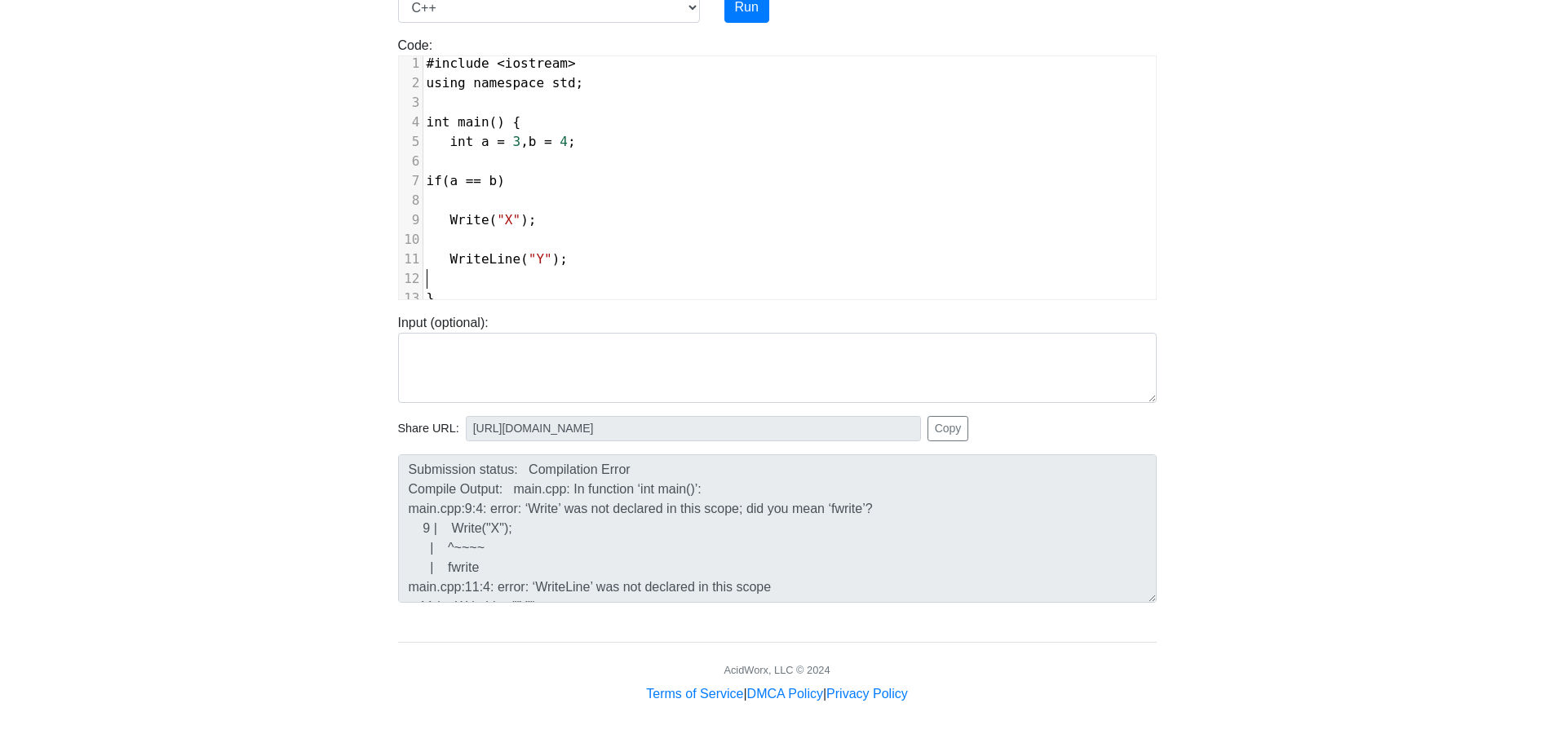
scroll to position [18, 0]
